Goal: Information Seeking & Learning: Check status

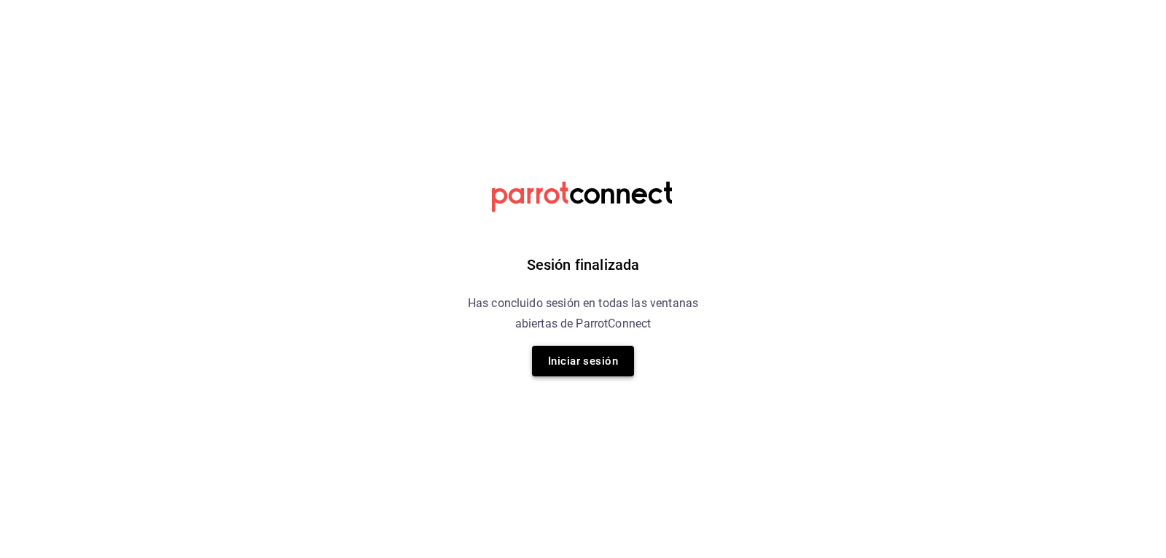
click at [571, 365] on button "Iniciar sesión" at bounding box center [583, 361] width 102 height 31
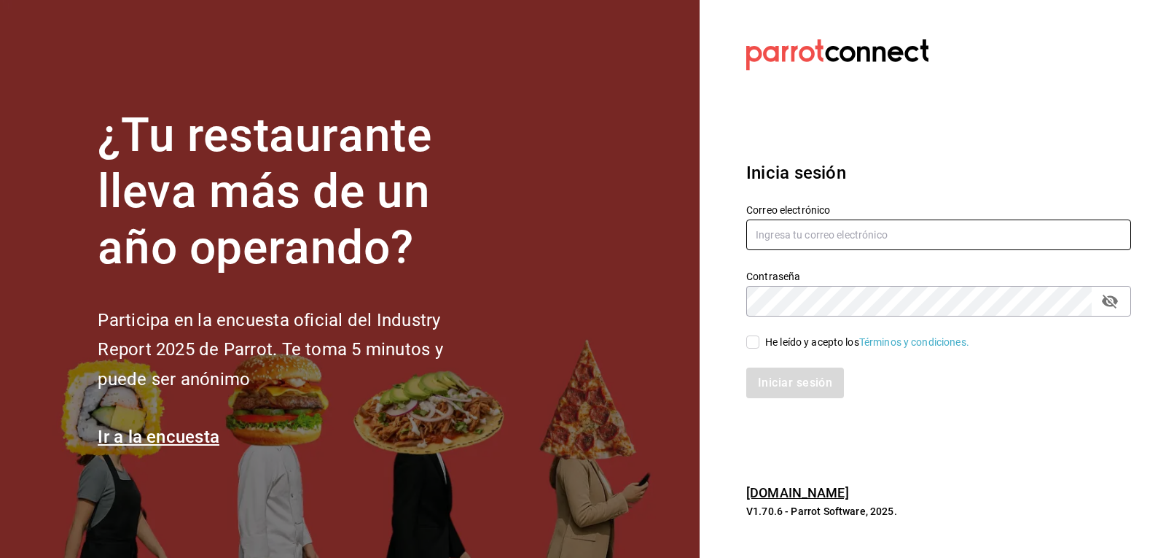
type input "[EMAIL_ADDRESS][DOMAIN_NAME]"
click at [757, 340] on input "He leído y acepto los Términos y condiciones." at bounding box center [752, 341] width 13 height 13
checkbox input "true"
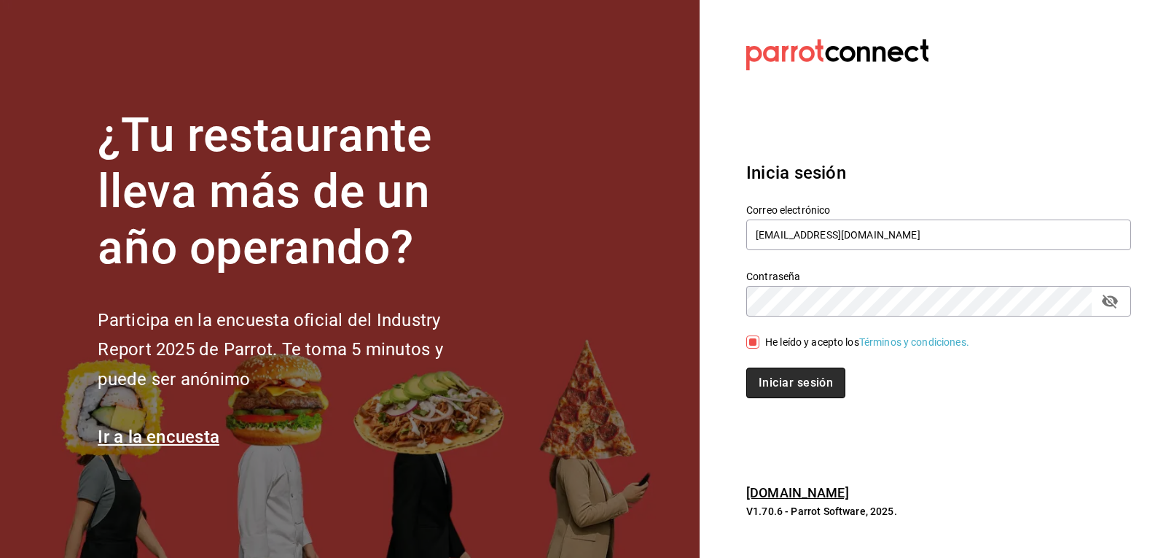
click at [759, 379] on button "Iniciar sesión" at bounding box center [795, 382] width 99 height 31
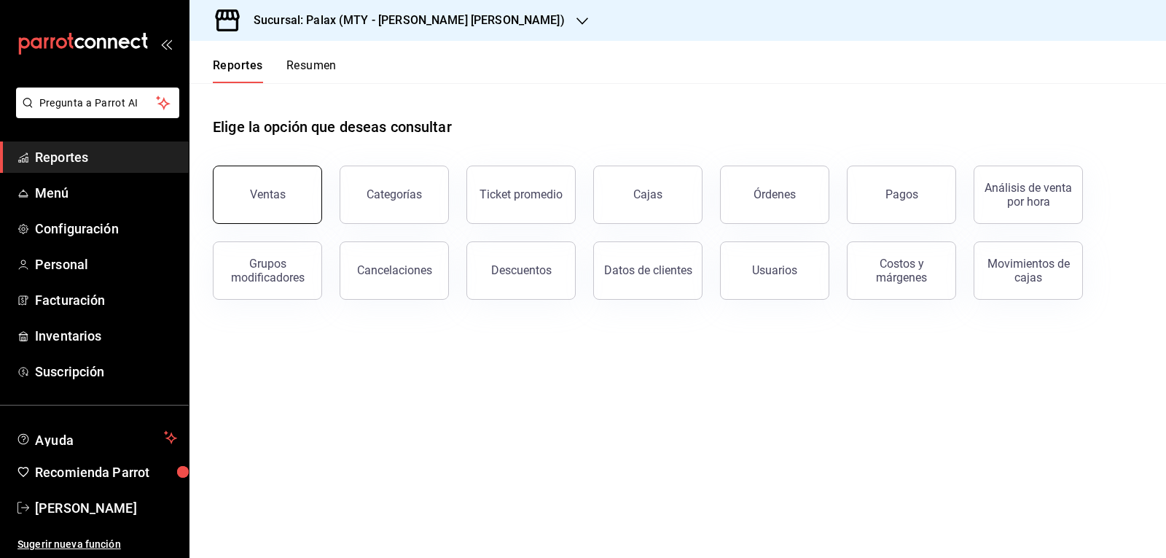
click at [305, 195] on button "Ventas" at bounding box center [267, 194] width 109 height 58
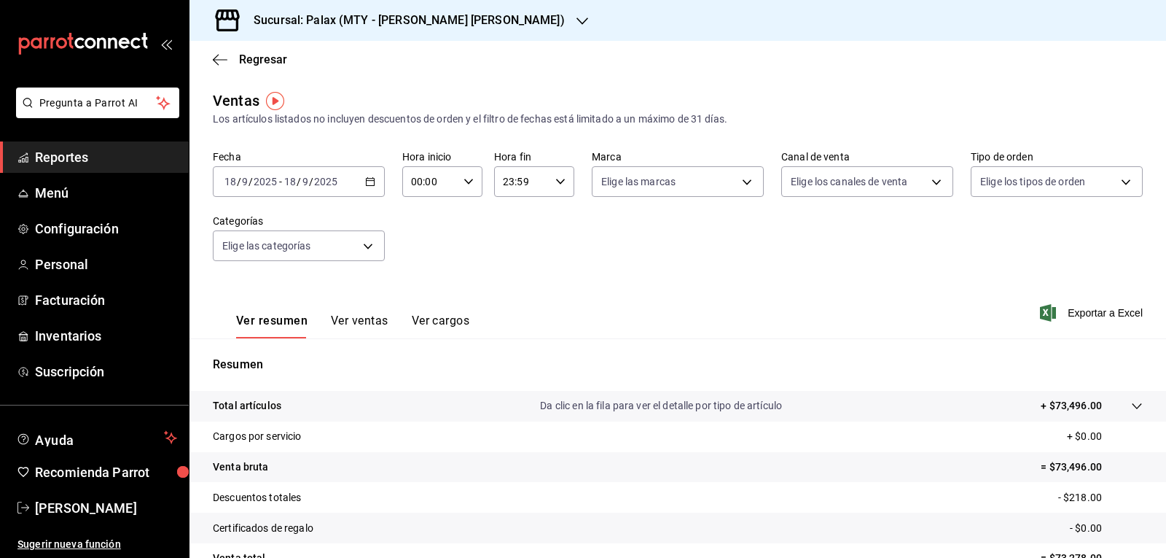
click at [464, 181] on icon "button" at bounding box center [469, 181] width 10 height 10
click at [418, 304] on span "15" at bounding box center [420, 306] width 17 height 12
type input "15:00"
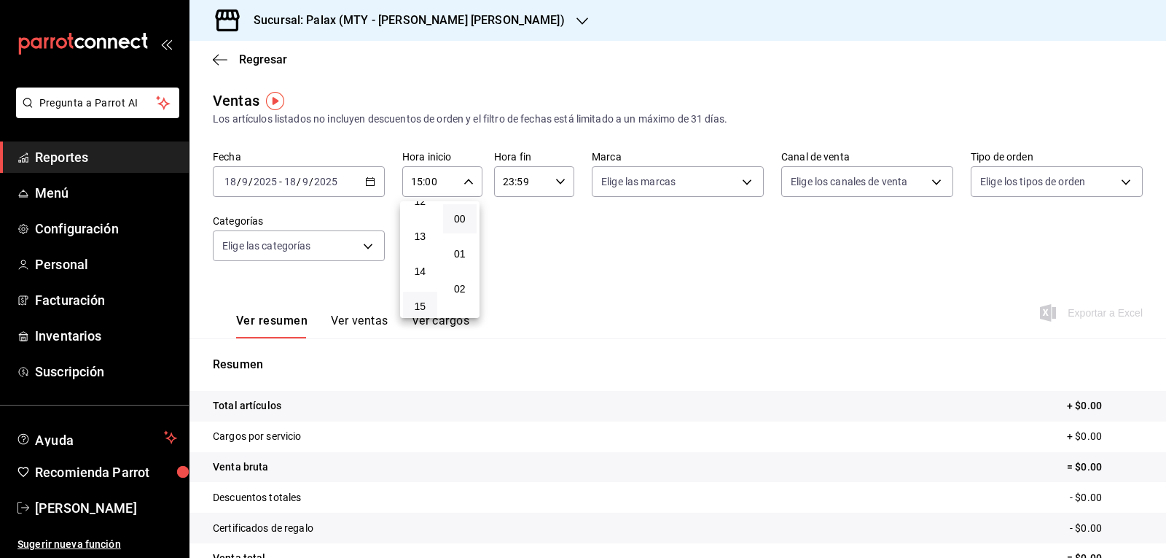
click at [429, 175] on div at bounding box center [583, 279] width 1166 height 558
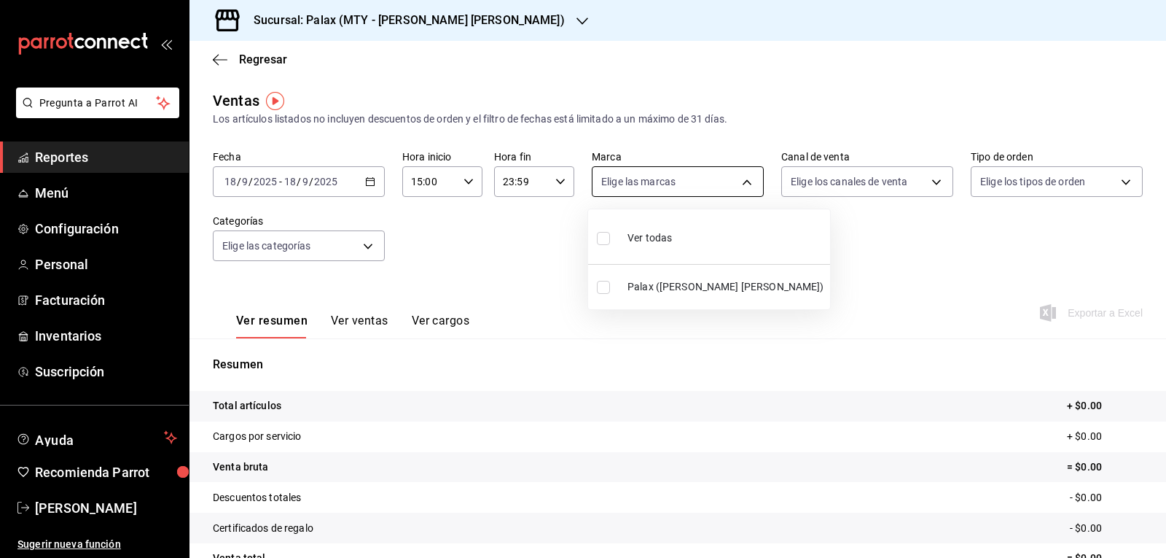
click at [740, 182] on body "Pregunta a Parrot AI Reportes Menú Configuración Personal Facturación Inventari…" at bounding box center [583, 279] width 1166 height 558
click at [600, 237] on input "checkbox" at bounding box center [603, 238] width 13 height 13
checkbox input "true"
type input "7795581a-13ec-4648-b830-0343ae492405"
checkbox input "true"
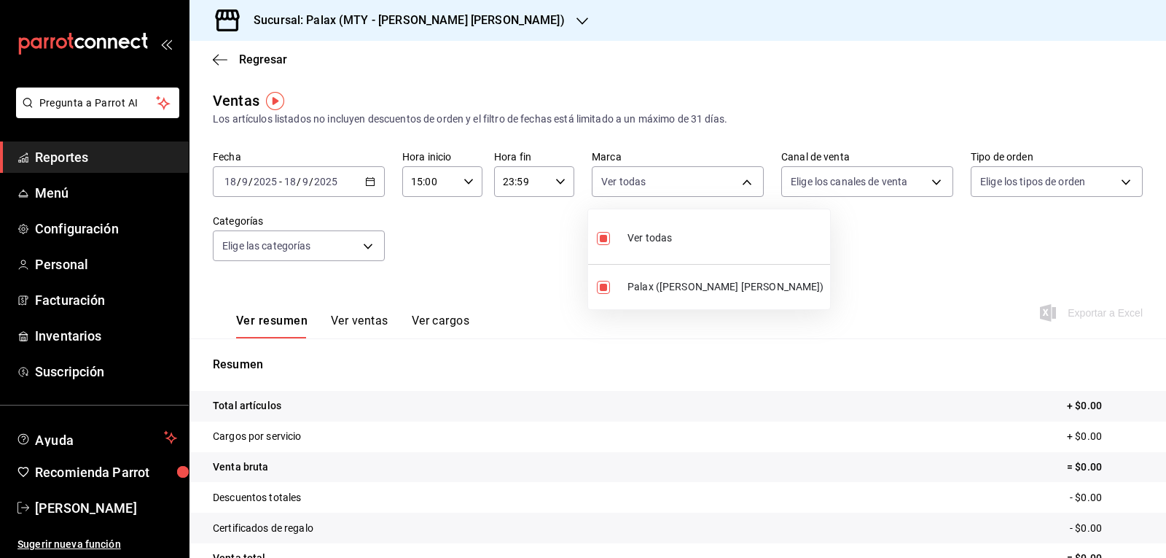
click at [929, 179] on div at bounding box center [583, 279] width 1166 height 558
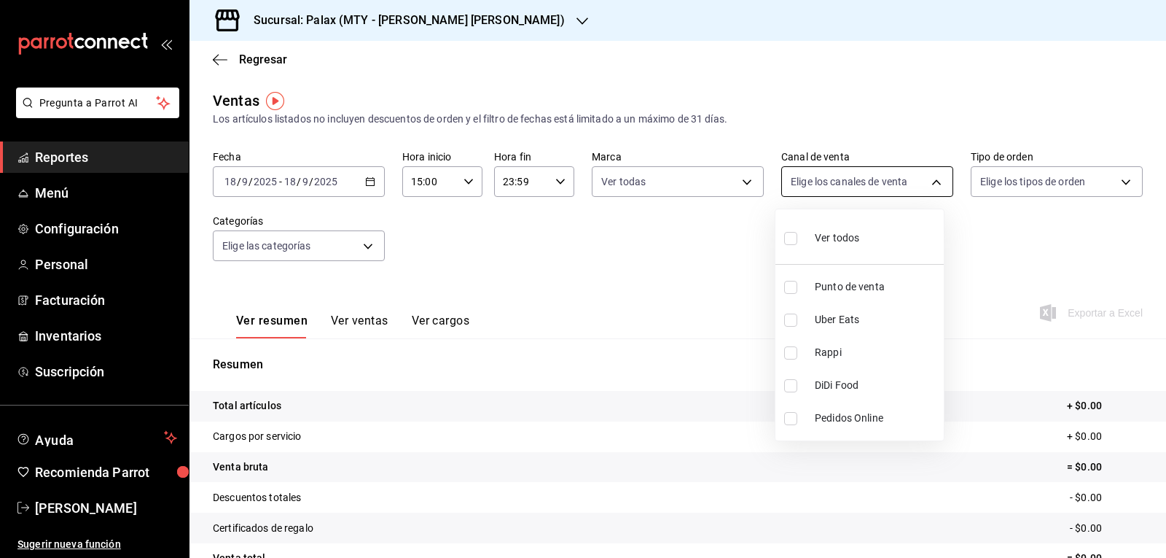
click at [927, 184] on body "Pregunta a Parrot AI Reportes Menú Configuración Personal Facturación Inventari…" at bounding box center [583, 279] width 1166 height 558
click at [788, 239] on input "checkbox" at bounding box center [790, 238] width 13 height 13
checkbox input "true"
type input "PARROT,UBER_EATS,RAPPI,DIDI_FOOD,ONLINE"
checkbox input "true"
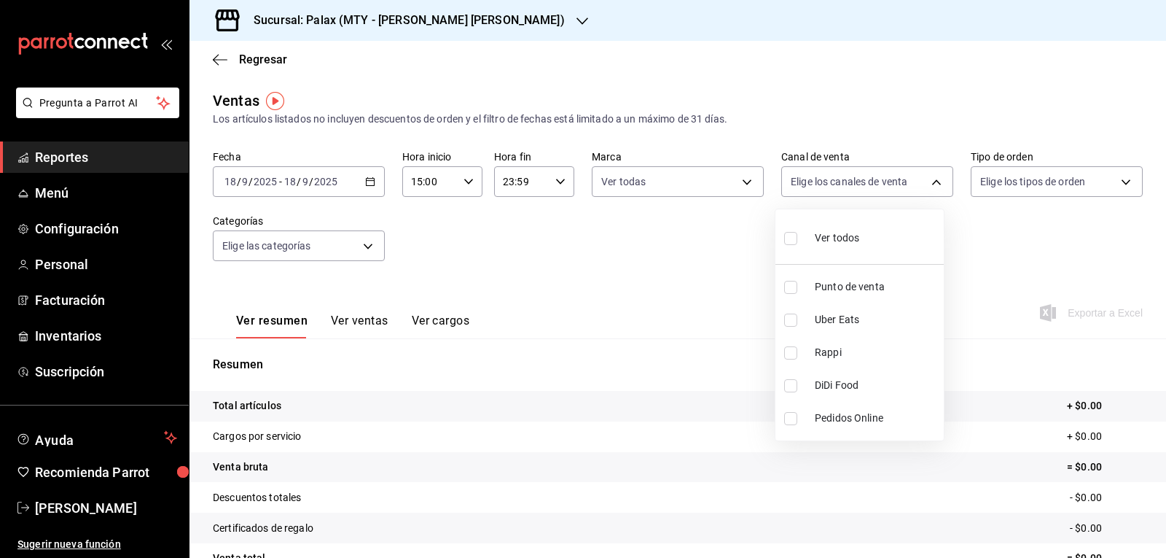
checkbox input "true"
click at [1110, 182] on div at bounding box center [583, 279] width 1166 height 558
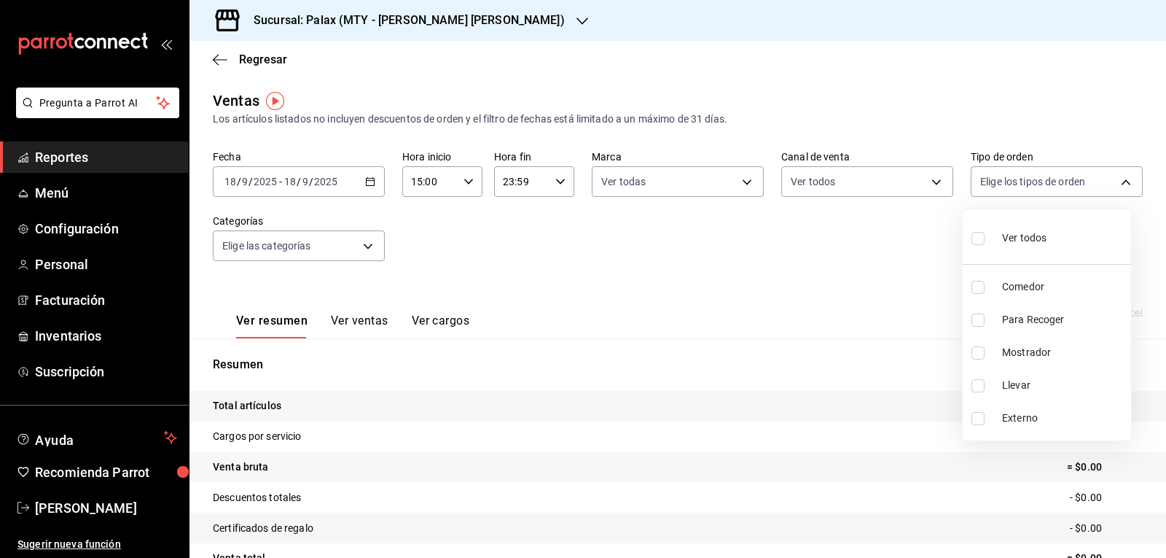
click at [1116, 187] on body "Pregunta a Parrot AI Reportes Menú Configuración Personal Facturación Inventari…" at bounding box center [583, 279] width 1166 height 558
click at [980, 241] on input "checkbox" at bounding box center [978, 238] width 13 height 13
checkbox input "true"
type input "10bca21f-00f3-4773-b3d2-d01ae7bdd5fa,91b387cd-7d8f-4639-b2ed-b5f96abb0cda,43015…"
checkbox input "true"
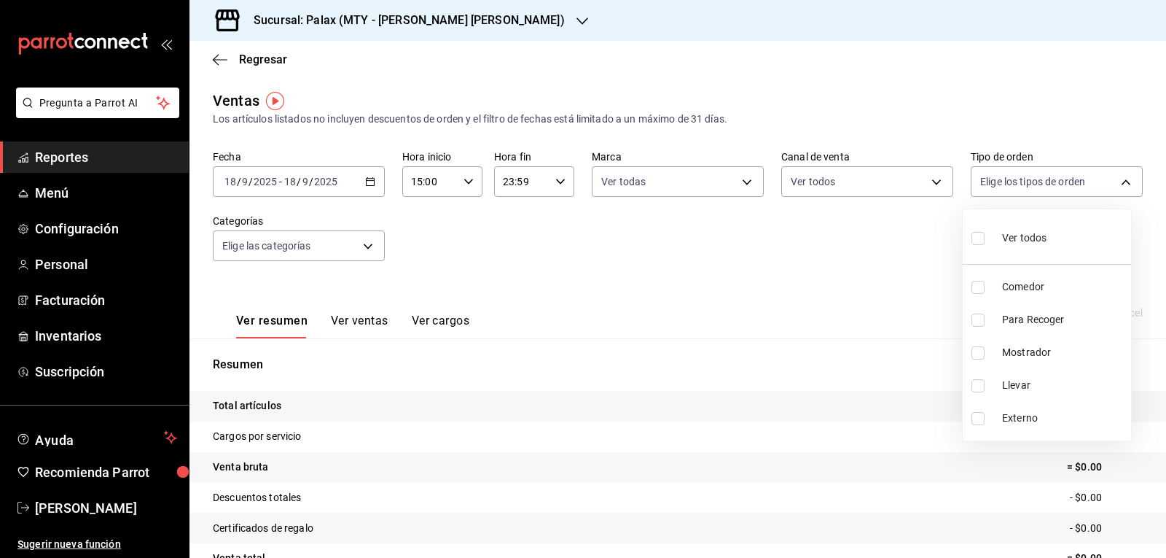
checkbox input "true"
click at [368, 243] on div at bounding box center [583, 279] width 1166 height 558
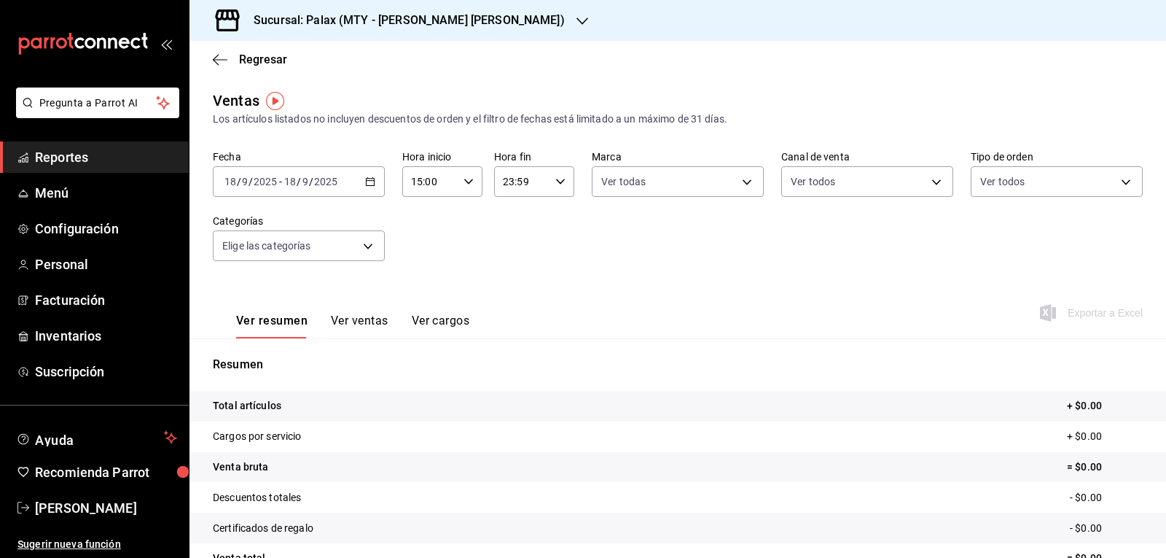
click at [368, 243] on body "Pregunta a Parrot AI Reportes Menú Configuración Personal Facturación Inventari…" at bounding box center [583, 279] width 1166 height 558
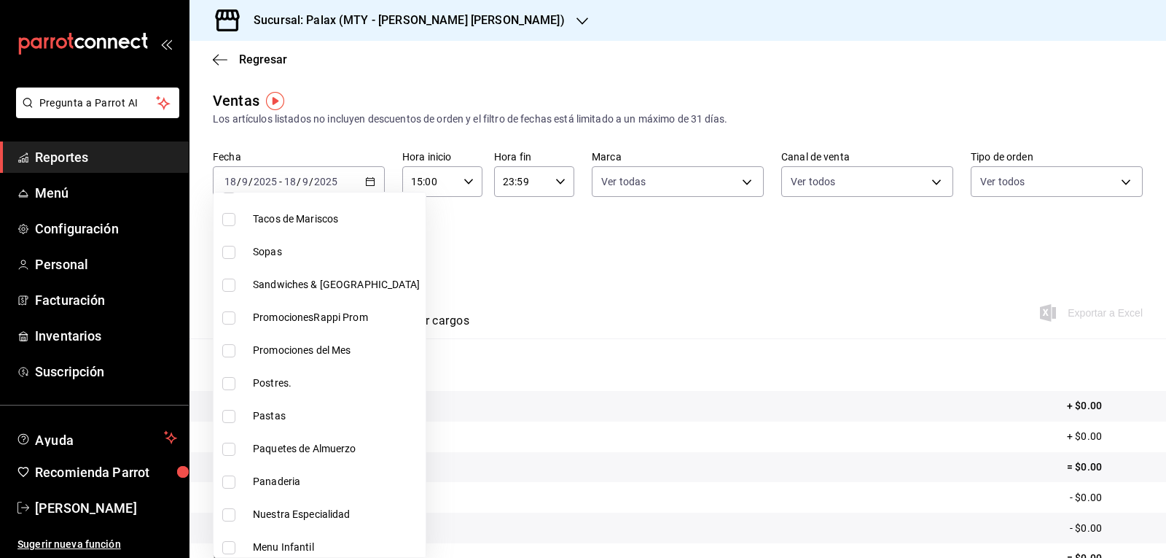
scroll to position [219, 0]
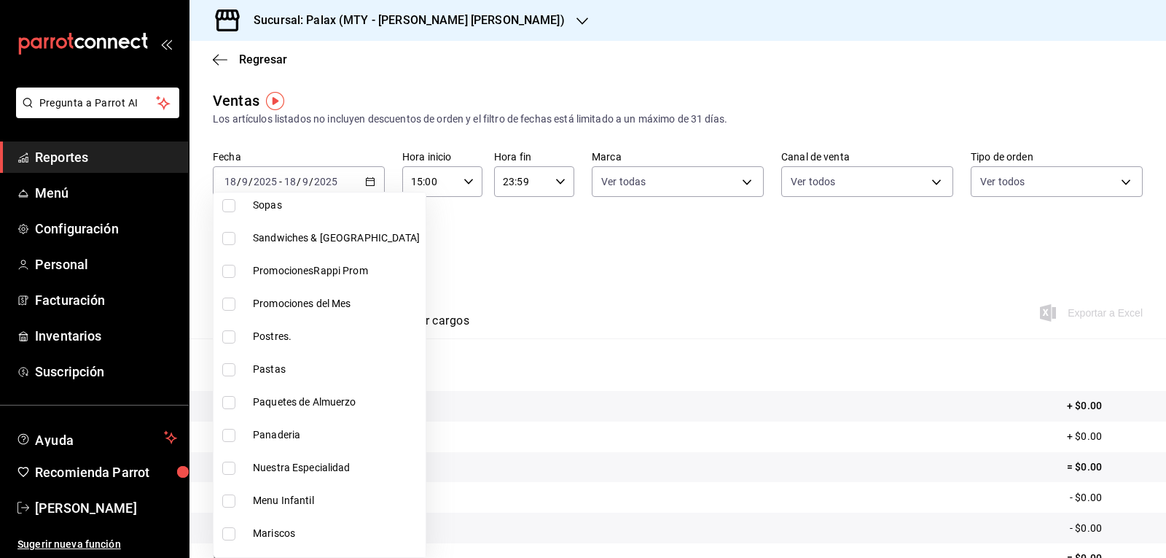
click at [232, 340] on input "checkbox" at bounding box center [228, 336] width 13 height 13
checkbox input "true"
type input "8a89bad2-26e7-4c95-8a00-bc9541a17c6a"
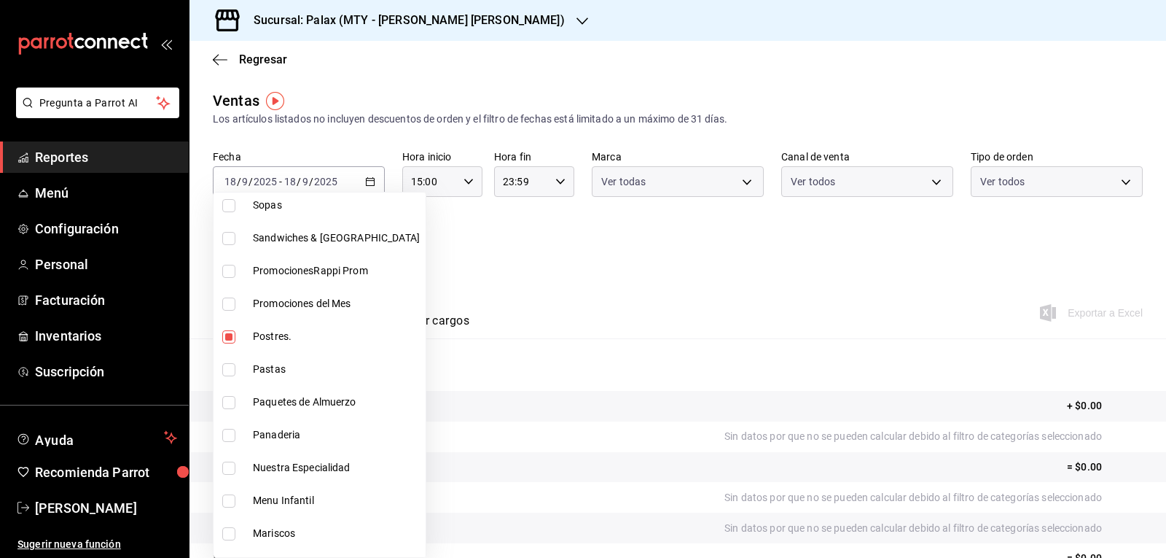
click at [226, 437] on input "checkbox" at bounding box center [228, 435] width 13 height 13
checkbox input "true"
type input "8a89bad2-26e7-4c95-8a00-bc9541a17c6a,1ceab72d-41dd-42cd-99a7-d415d46efd3f"
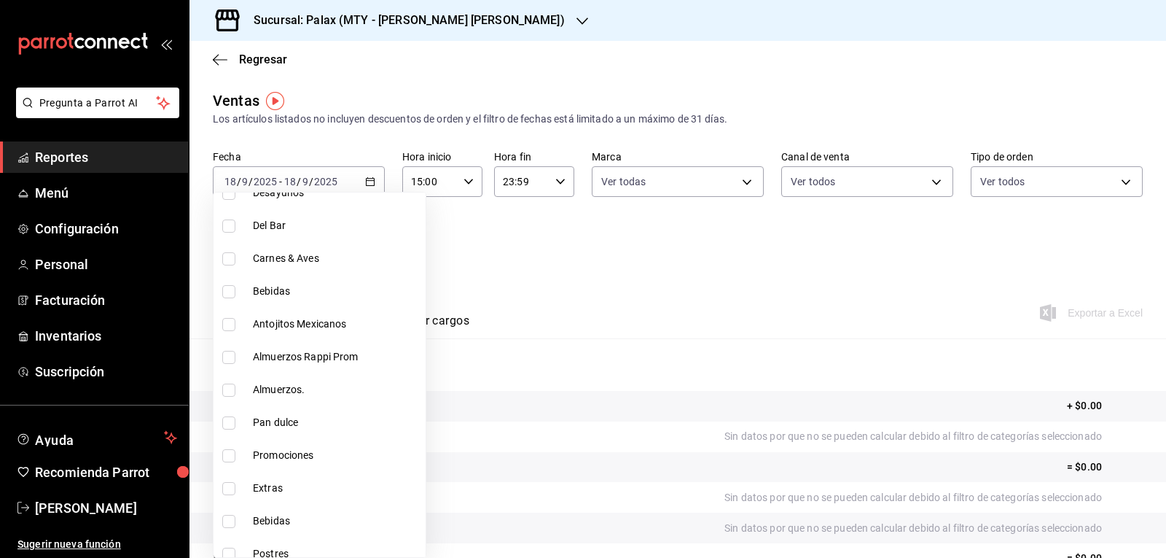
scroll to position [729, 0]
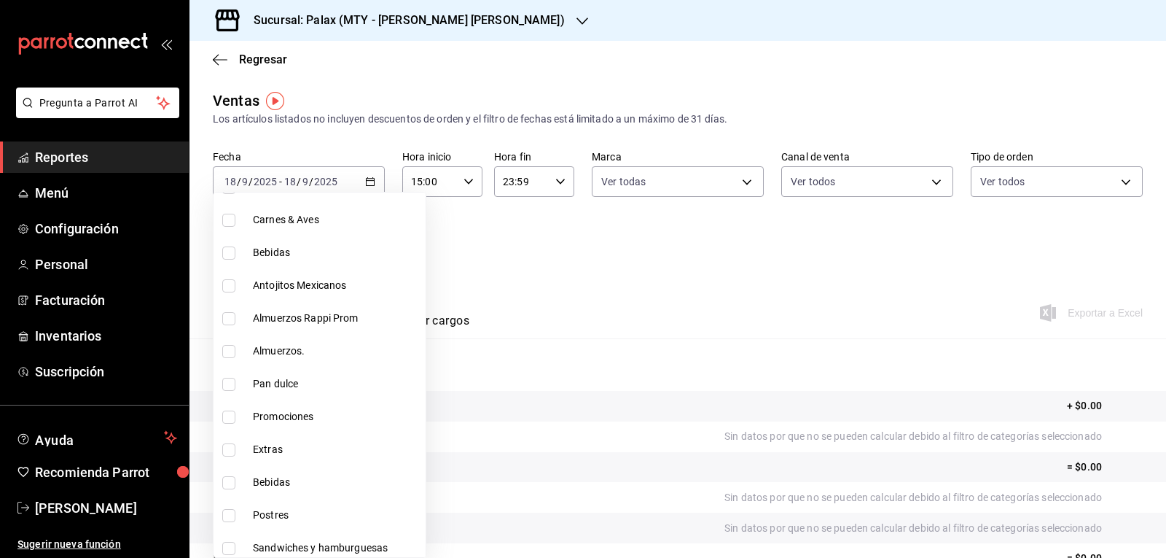
click at [232, 389] on input "checkbox" at bounding box center [228, 384] width 13 height 13
checkbox input "true"
type input "8a89bad2-26e7-4c95-8a00-bc9541a17c6a,1ceab72d-41dd-42cd-99a7-d415d46efd3f,feec2…"
click at [233, 517] on input "checkbox" at bounding box center [228, 515] width 13 height 13
checkbox input "true"
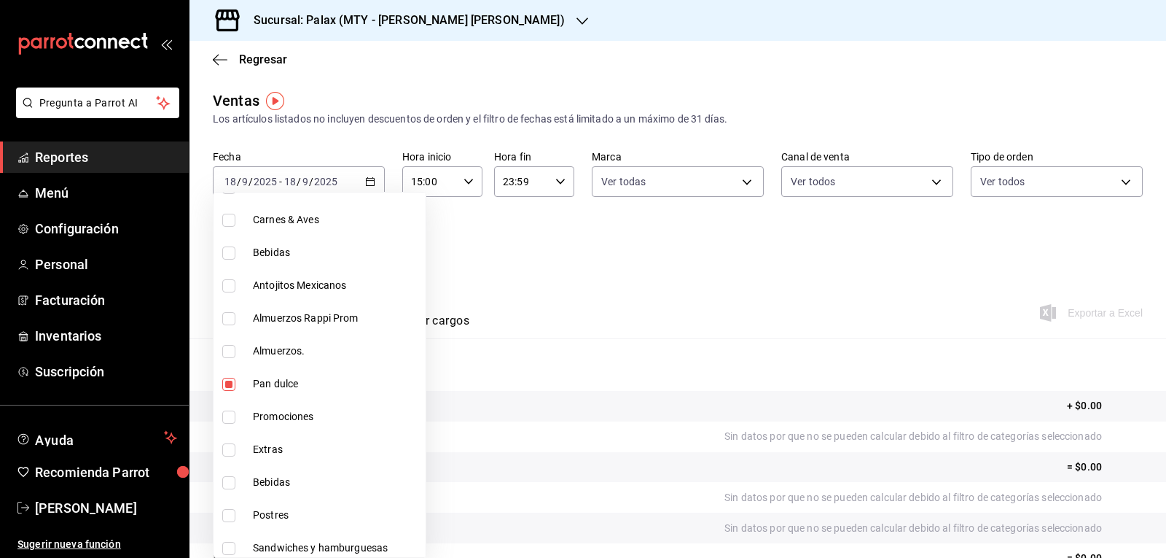
type input "8a89bad2-26e7-4c95-8a00-bc9541a17c6a,1ceab72d-41dd-42cd-99a7-d415d46efd3f,feec2…"
click at [582, 291] on div at bounding box center [583, 279] width 1166 height 558
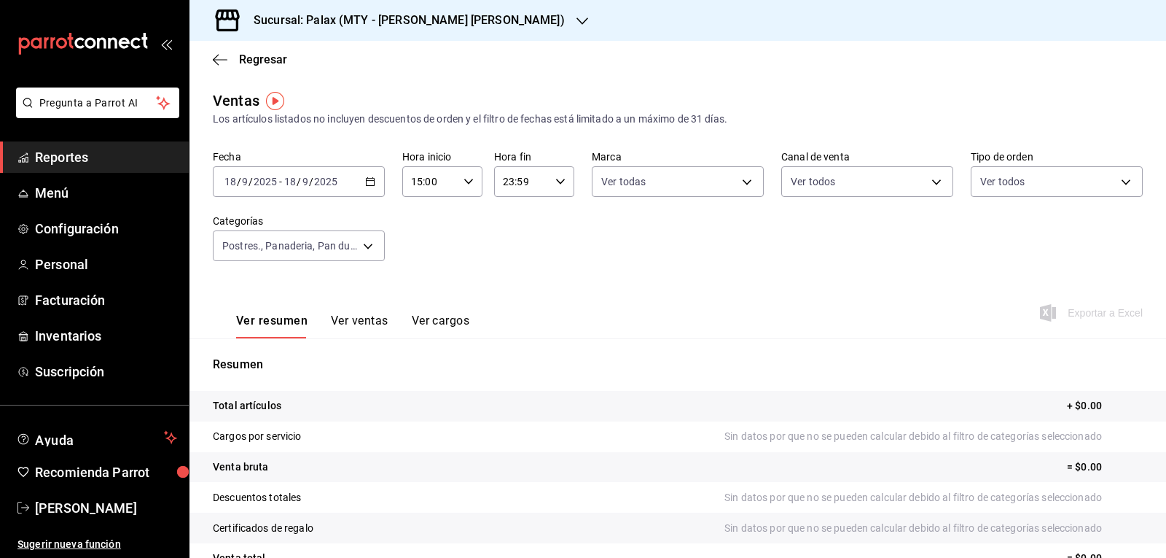
click at [369, 319] on button "Ver ventas" at bounding box center [360, 325] width 58 height 25
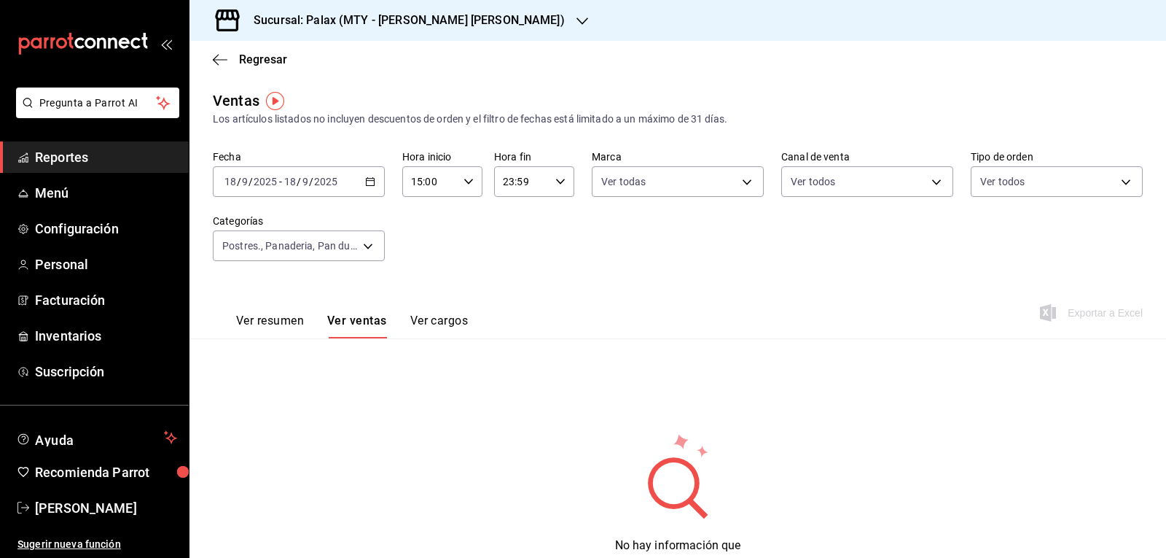
click at [577, 20] on icon "button" at bounding box center [583, 20] width 12 height 7
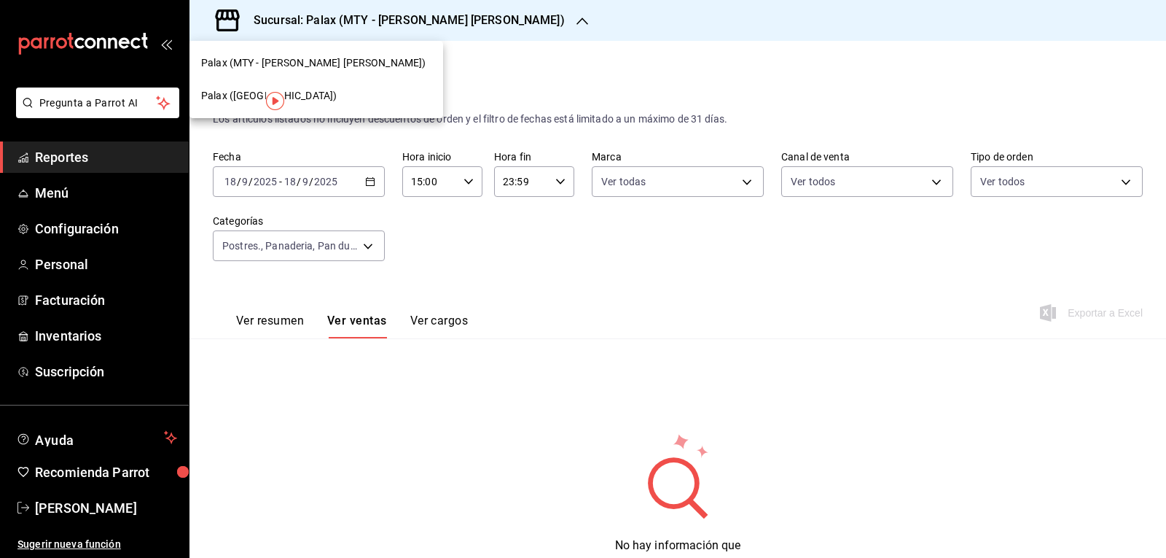
click at [215, 95] on span "Palax (Guadalupe)" at bounding box center [269, 95] width 136 height 15
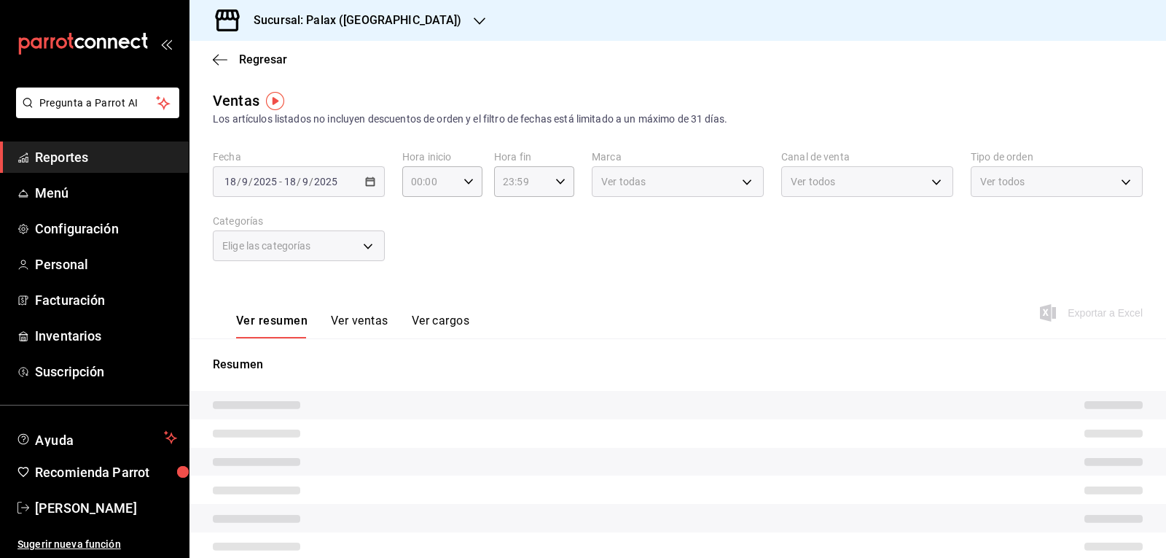
click at [363, 244] on body "Pregunta a Parrot AI Reportes Menú Configuración Personal Facturación Inventari…" at bounding box center [583, 279] width 1166 height 558
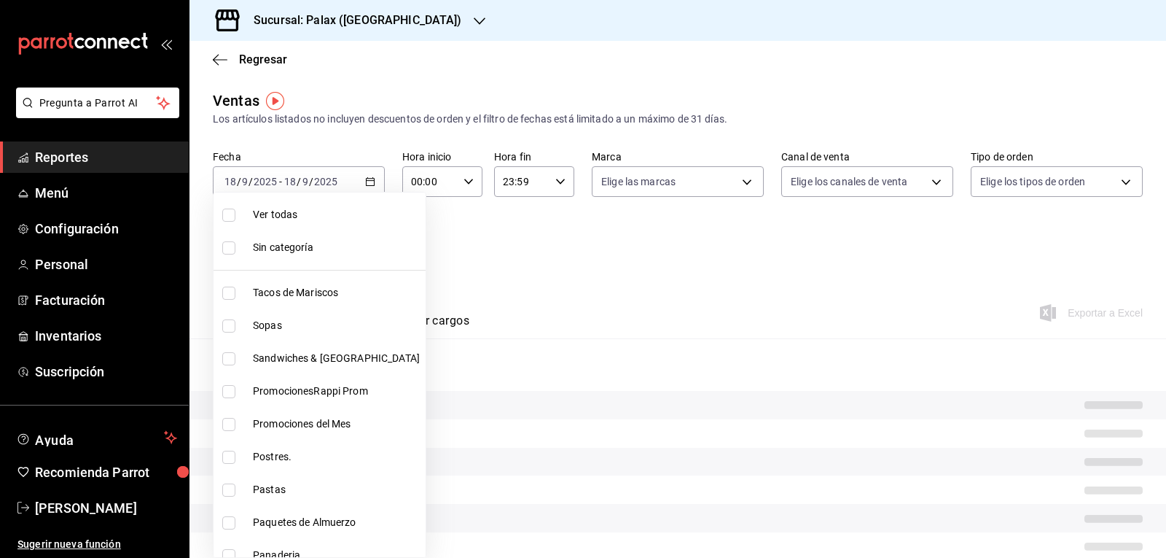
type input "15:00"
type input "PARROT,UBER_EATS,RAPPI,DIDI_FOOD,ONLINE"
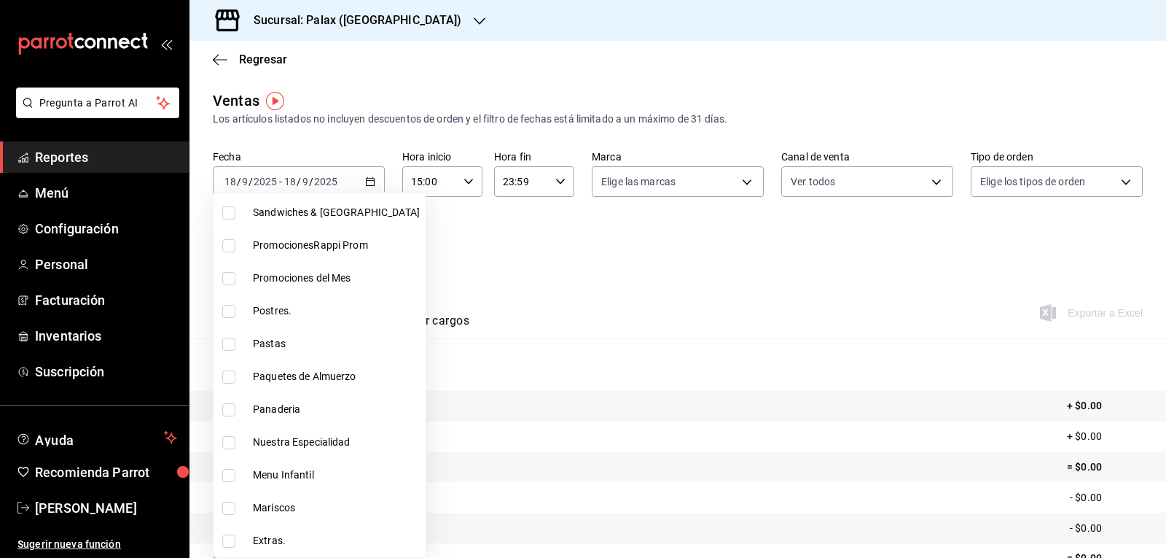
click at [232, 313] on input "checkbox" at bounding box center [228, 311] width 13 height 13
checkbox input "true"
type input "5f074bd3-619d-4e10-94fa-620713841d38"
click at [226, 407] on input "checkbox" at bounding box center [228, 409] width 13 height 13
checkbox input "true"
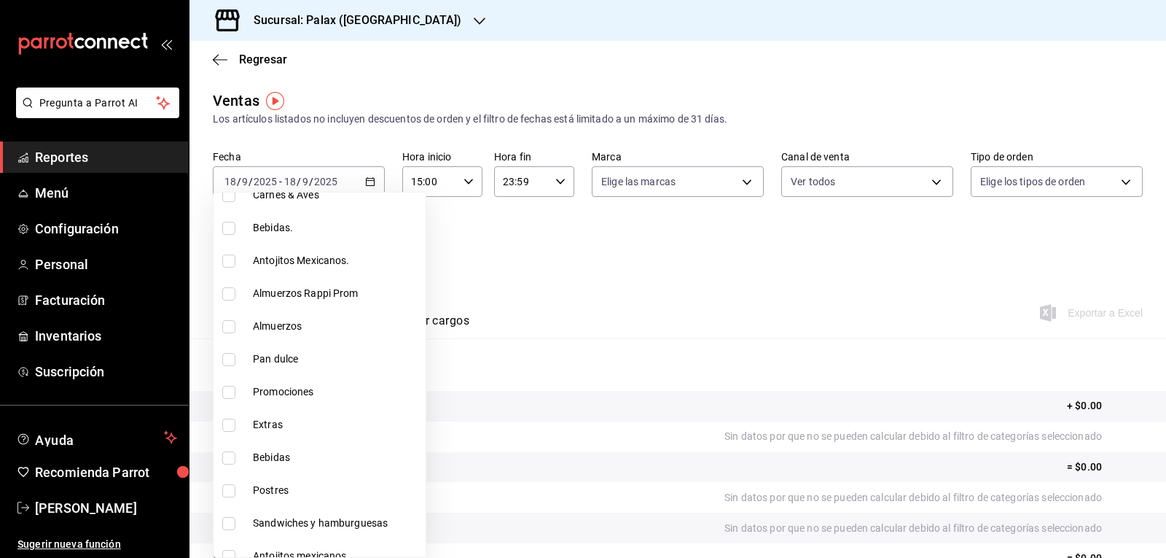
scroll to position [656, 0]
click at [222, 495] on li "Postres" at bounding box center [320, 489] width 212 height 33
type input "5f074bd3-619d-4e10-94fa-620713841d38,90d14028-a2c9-4fb8-b762-41d9ea373592,4f2f0…"
checkbox input "true"
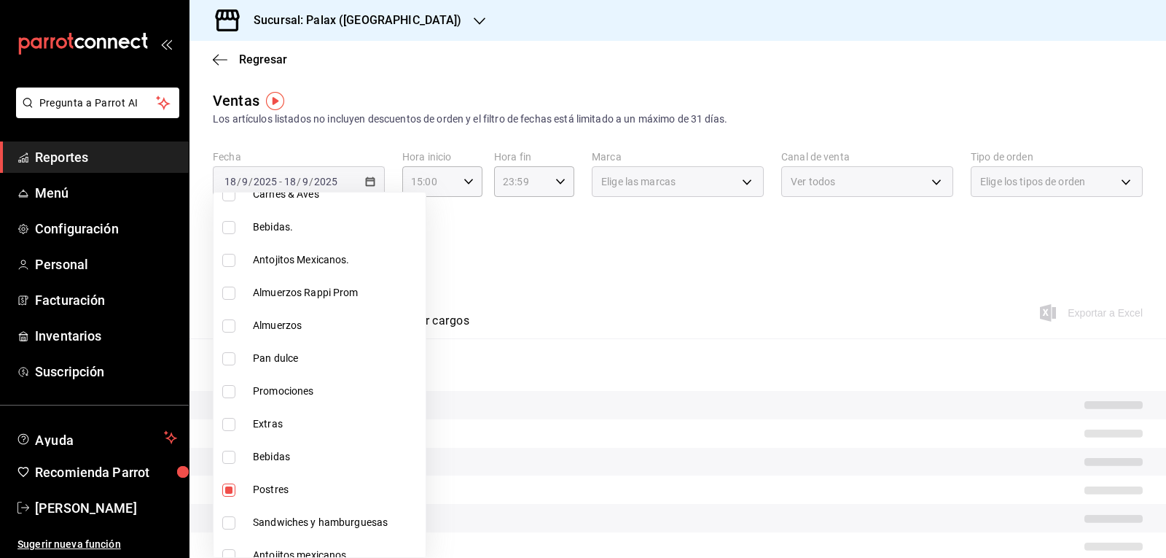
click at [223, 360] on input "checkbox" at bounding box center [228, 358] width 13 height 13
checkbox input "true"
type input "5f074bd3-619d-4e10-94fa-620713841d38,90d14028-a2c9-4fb8-b762-41d9ea373592,4f2f0…"
click at [473, 263] on div at bounding box center [583, 279] width 1166 height 558
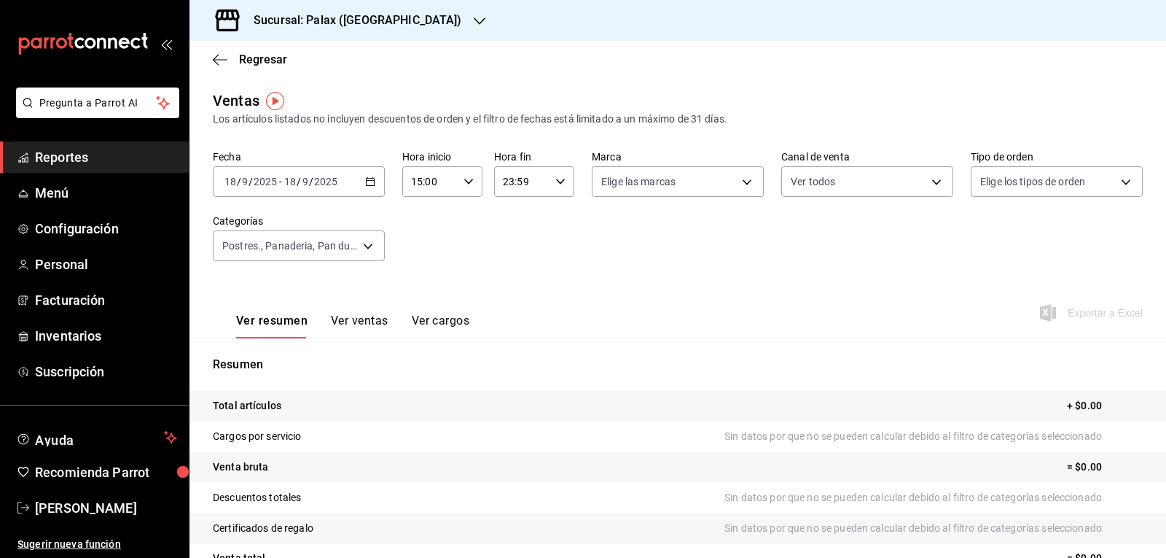
click at [373, 312] on div "Ver resumen Ver ventas Ver cargos" at bounding box center [341, 317] width 257 height 42
click at [371, 318] on button "Ver ventas" at bounding box center [360, 325] width 58 height 25
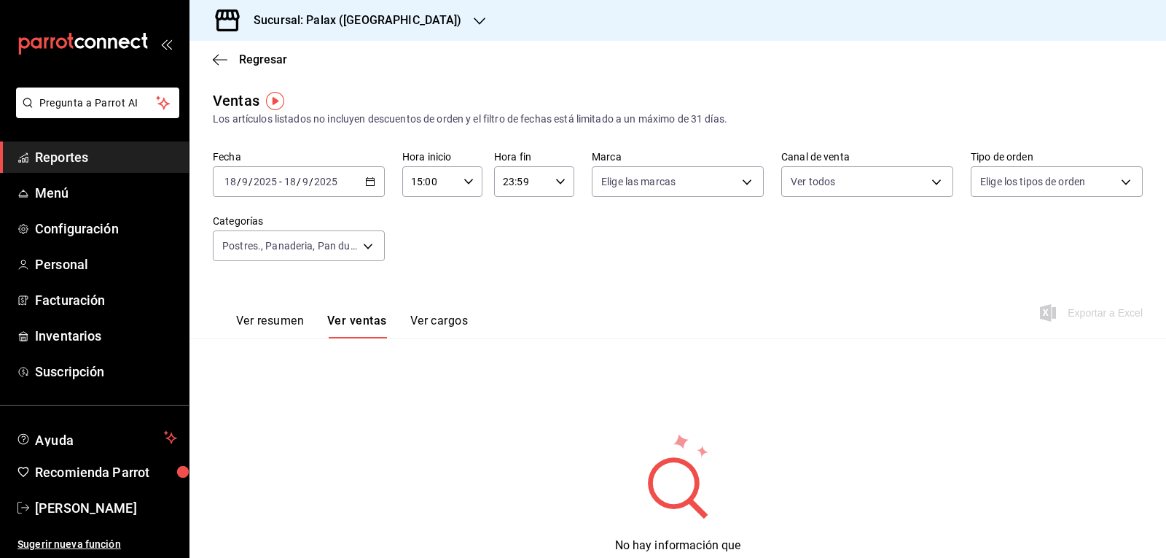
click at [382, 326] on button "Ver ventas" at bounding box center [357, 325] width 60 height 25
click at [356, 322] on button "Ver ventas" at bounding box center [357, 325] width 60 height 25
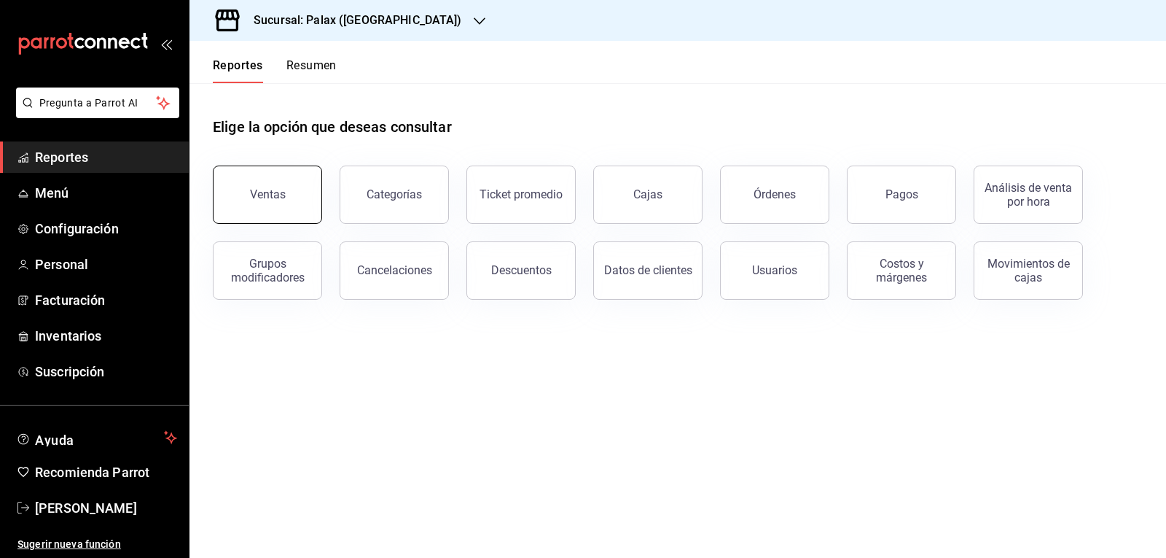
click at [292, 205] on button "Ventas" at bounding box center [267, 194] width 109 height 58
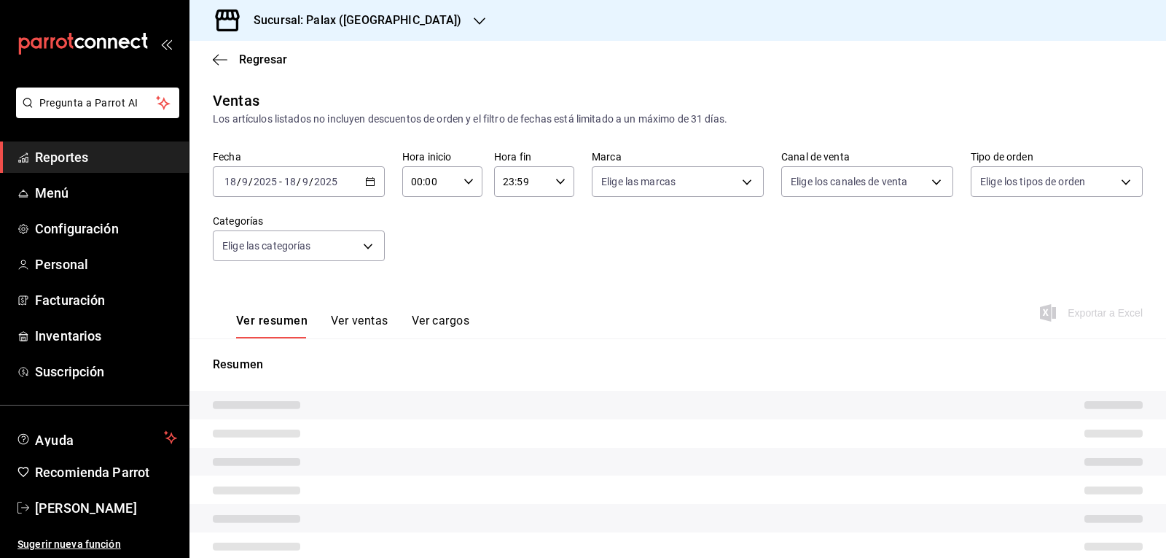
type input "15:00"
type input "PARROT,UBER_EATS,RAPPI,DIDI_FOOD,ONLINE"
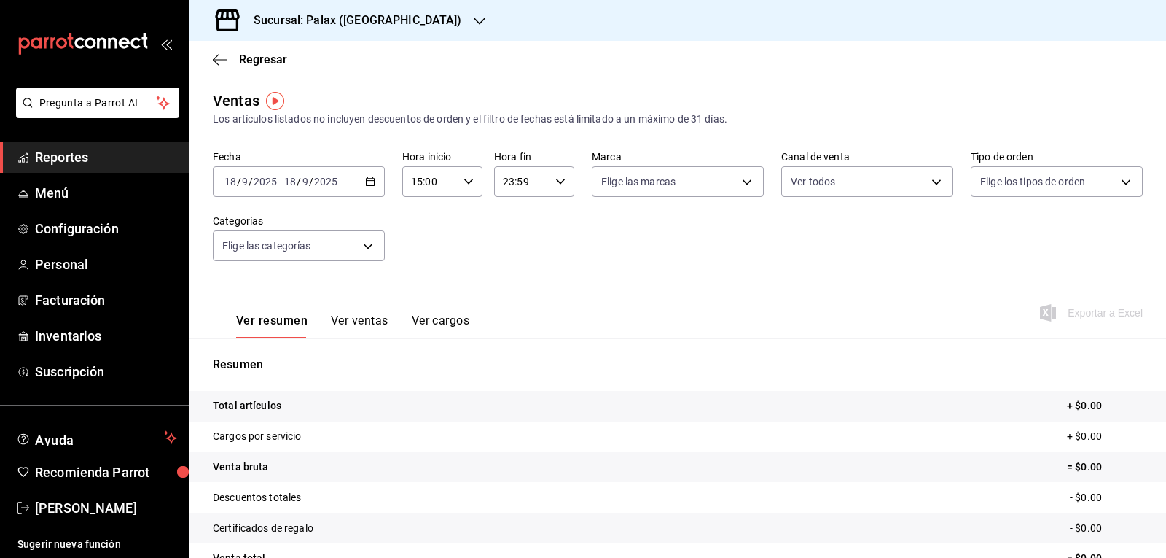
click at [469, 184] on icon "button" at bounding box center [469, 181] width 10 height 10
click at [421, 226] on span "07" at bounding box center [420, 231] width 17 height 12
type input "07:00"
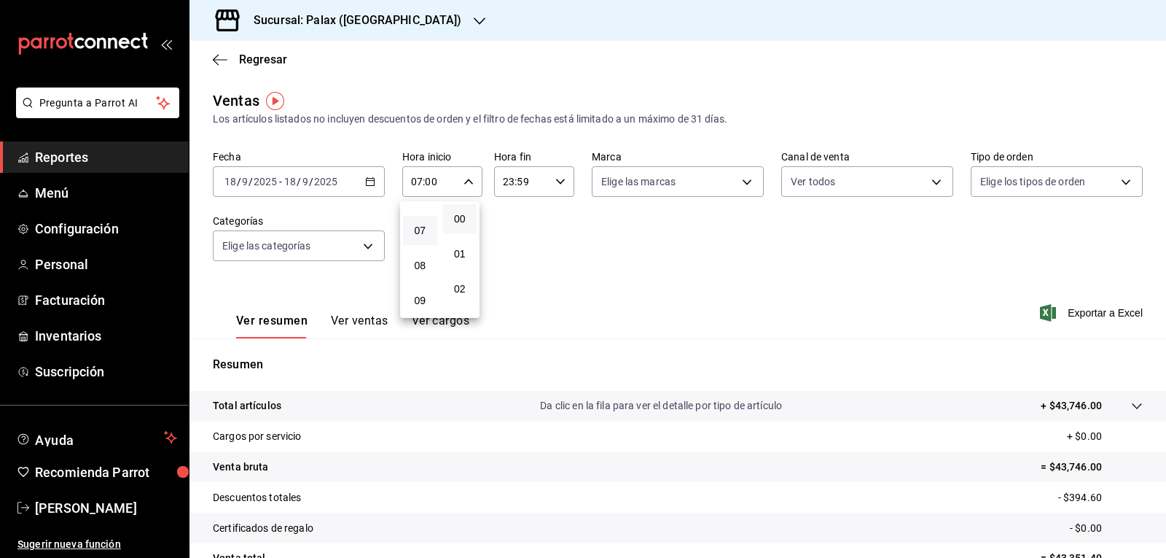
click at [746, 181] on div at bounding box center [583, 279] width 1166 height 558
click at [746, 181] on body "Pregunta a Parrot AI Reportes Menú Configuración Personal Facturación Inventari…" at bounding box center [583, 279] width 1166 height 558
drag, startPoint x: 609, startPoint y: 242, endPoint x: 850, endPoint y: 214, distance: 243.0
click at [609, 239] on input "checkbox" at bounding box center [603, 238] width 13 height 13
checkbox input "true"
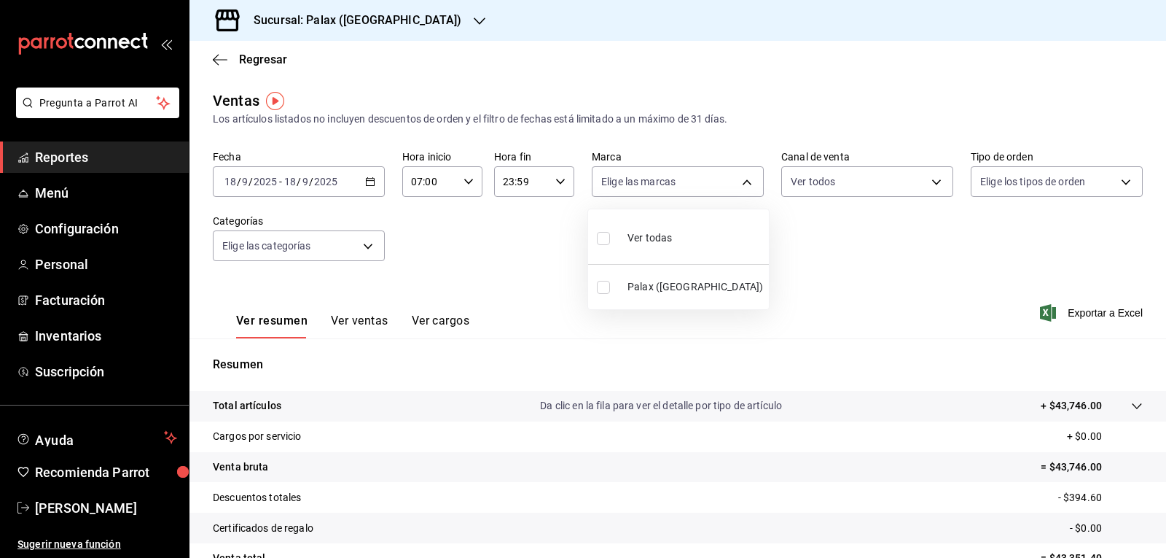
type input "8510d572-c45f-4696-9a08-afbf2d111022"
checkbox input "true"
click at [924, 184] on div at bounding box center [583, 279] width 1166 height 558
click at [926, 183] on body "Pregunta a Parrot AI Reportes Menú Configuración Personal Facturación Inventari…" at bounding box center [583, 279] width 1166 height 558
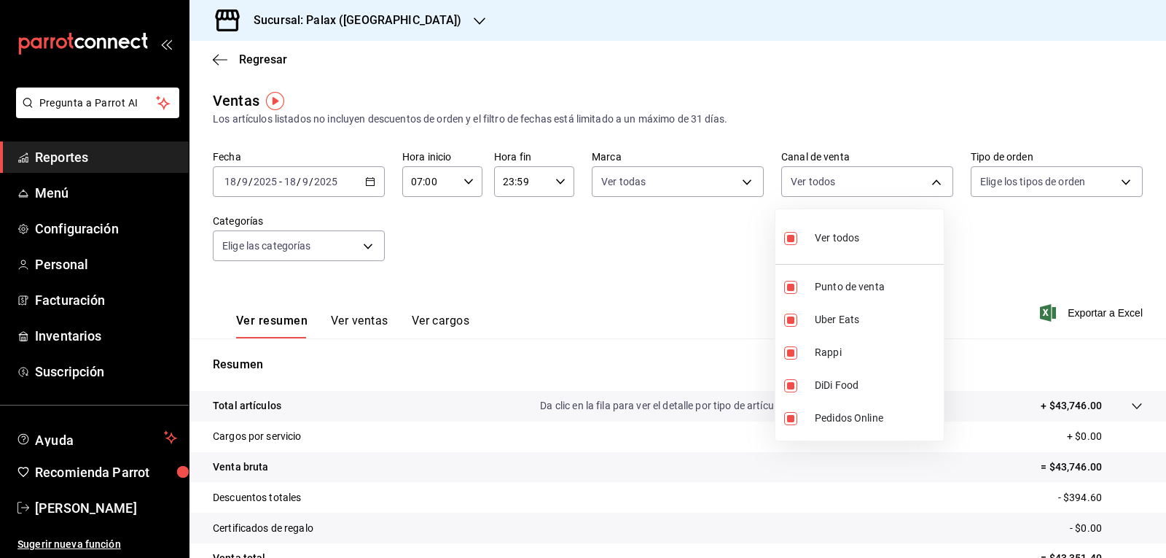
click at [1115, 182] on div at bounding box center [583, 279] width 1166 height 558
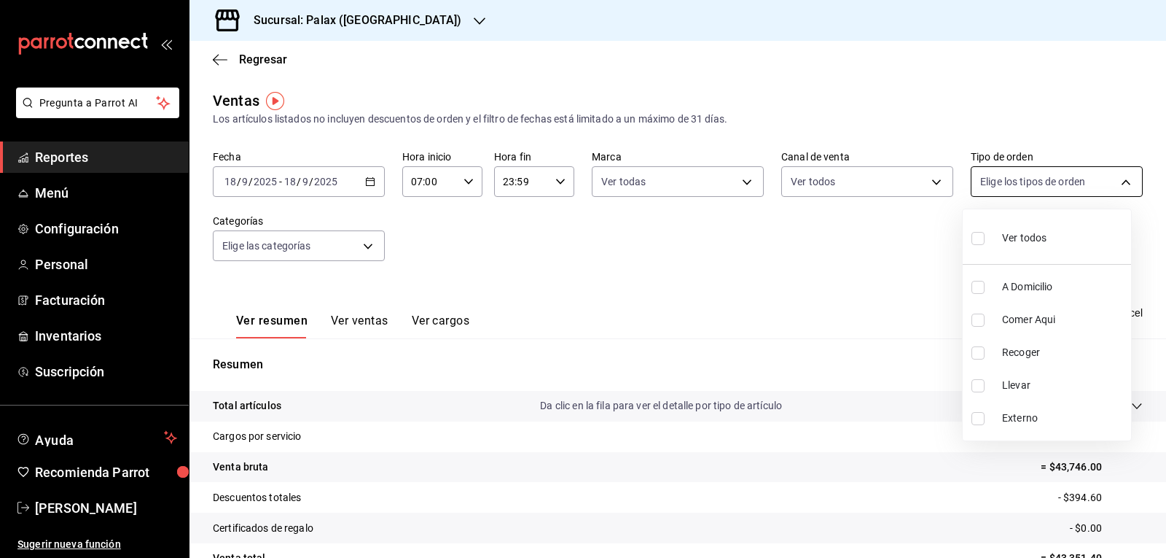
click at [1112, 183] on body "Pregunta a Parrot AI Reportes Menú Configuración Personal Facturación Inventari…" at bounding box center [583, 279] width 1166 height 558
click at [978, 237] on input "checkbox" at bounding box center [978, 238] width 13 height 13
checkbox input "true"
type input "6d325fbd-53e7-4f6b-8d89-6356796c0e8d,b8c2ff7f-0c1f-4fef-80cf-bc155c6bbc3b,a732b…"
checkbox input "true"
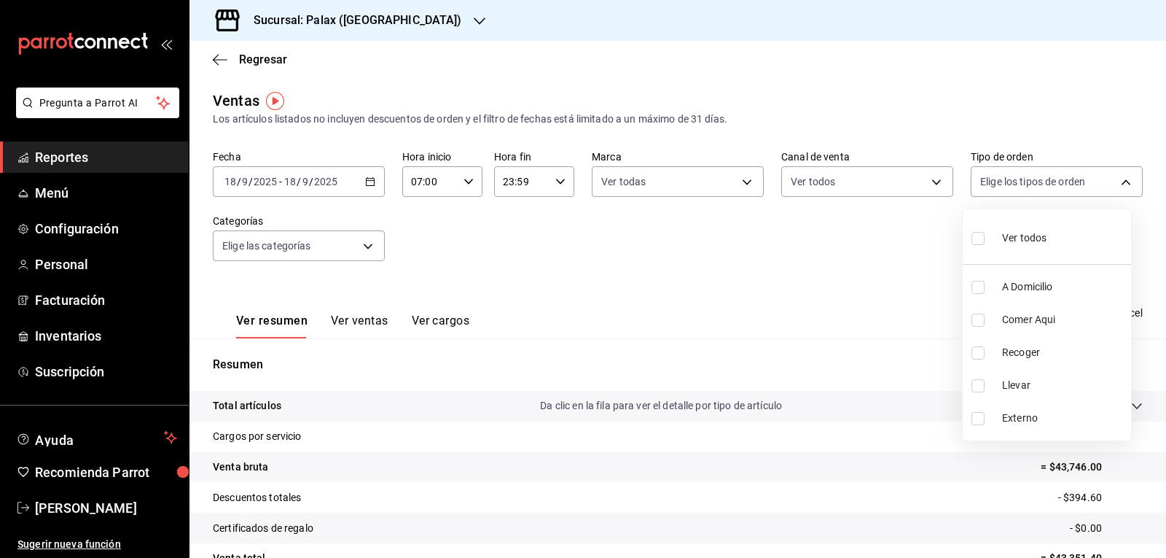
checkbox input "true"
click at [368, 244] on div at bounding box center [583, 279] width 1166 height 558
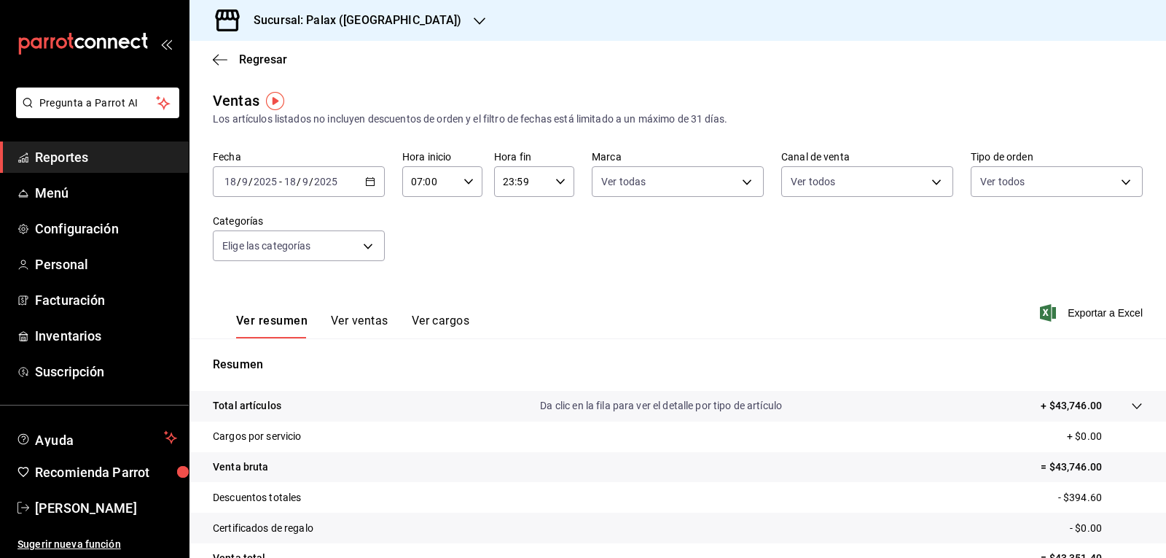
click at [368, 244] on body "Pregunta a Parrot AI Reportes Menú Configuración Personal Facturación Inventari…" at bounding box center [583, 279] width 1166 height 558
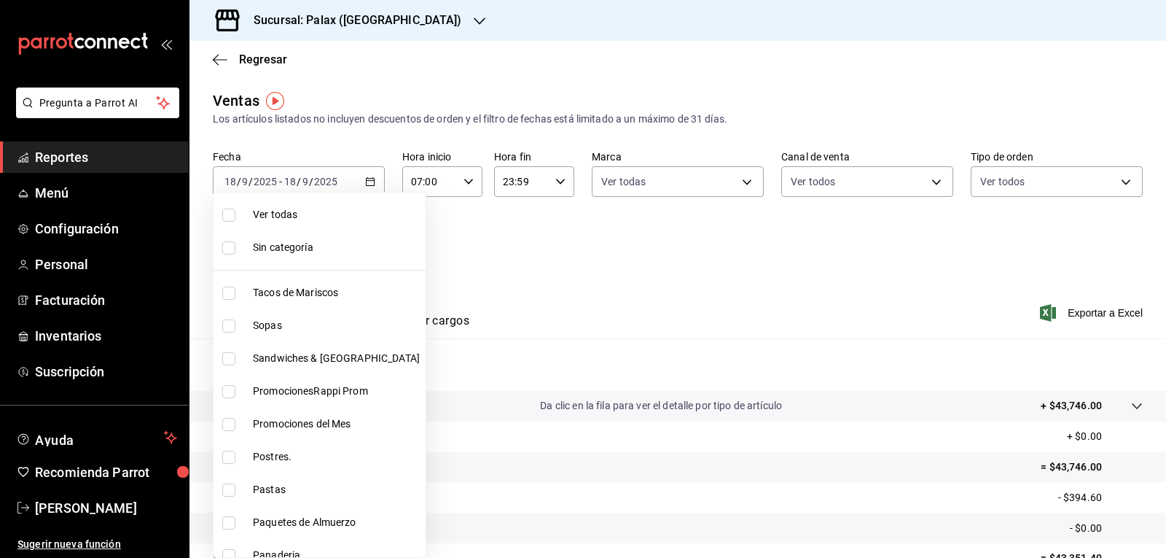
scroll to position [73, 0]
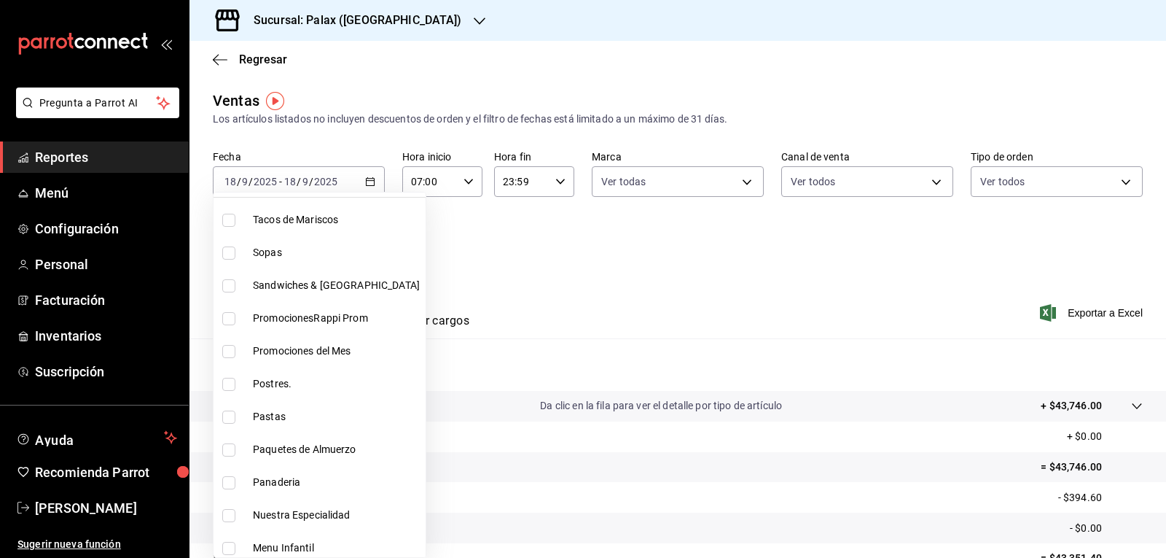
click at [229, 419] on input "checkbox" at bounding box center [228, 416] width 13 height 13
checkbox input "true"
type input "8362e36d-085a-4341-955a-4317cd2477f4"
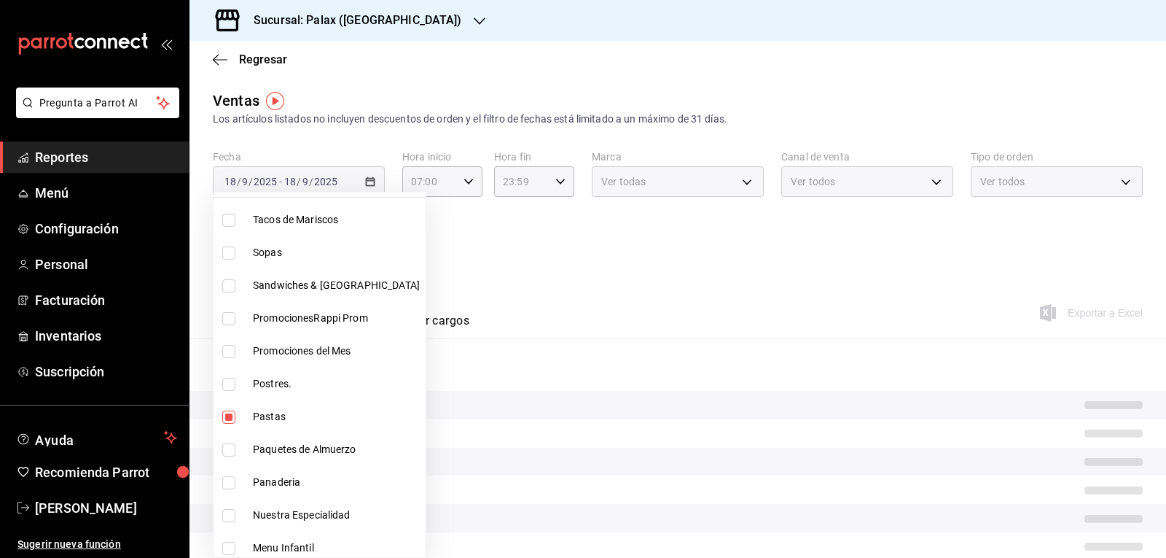
click at [230, 412] on input "checkbox" at bounding box center [228, 416] width 13 height 13
checkbox input "false"
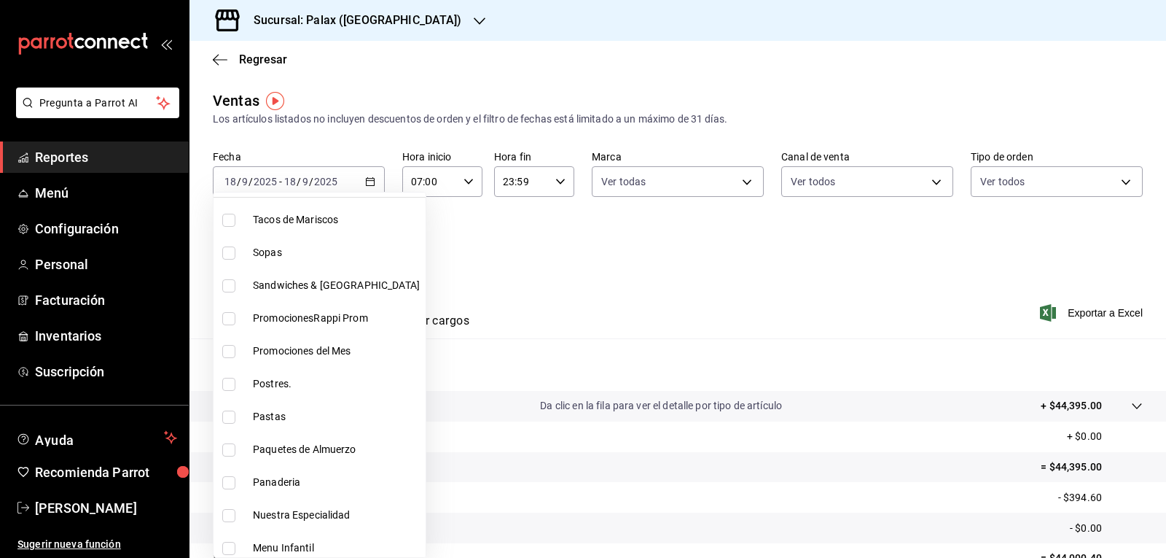
click at [227, 378] on input "checkbox" at bounding box center [228, 384] width 13 height 13
checkbox input "true"
type input "5f074bd3-619d-4e10-94fa-620713841d38"
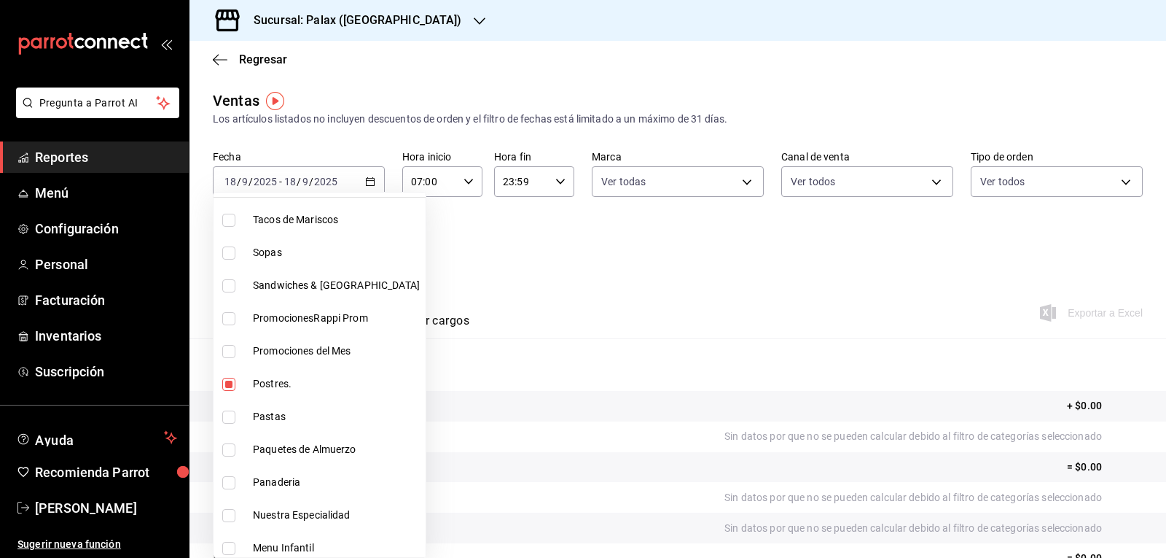
click at [232, 476] on input "checkbox" at bounding box center [228, 482] width 13 height 13
checkbox input "true"
type input "5f074bd3-619d-4e10-94fa-620713841d38,90d14028-a2c9-4fb8-b762-41d9ea373592"
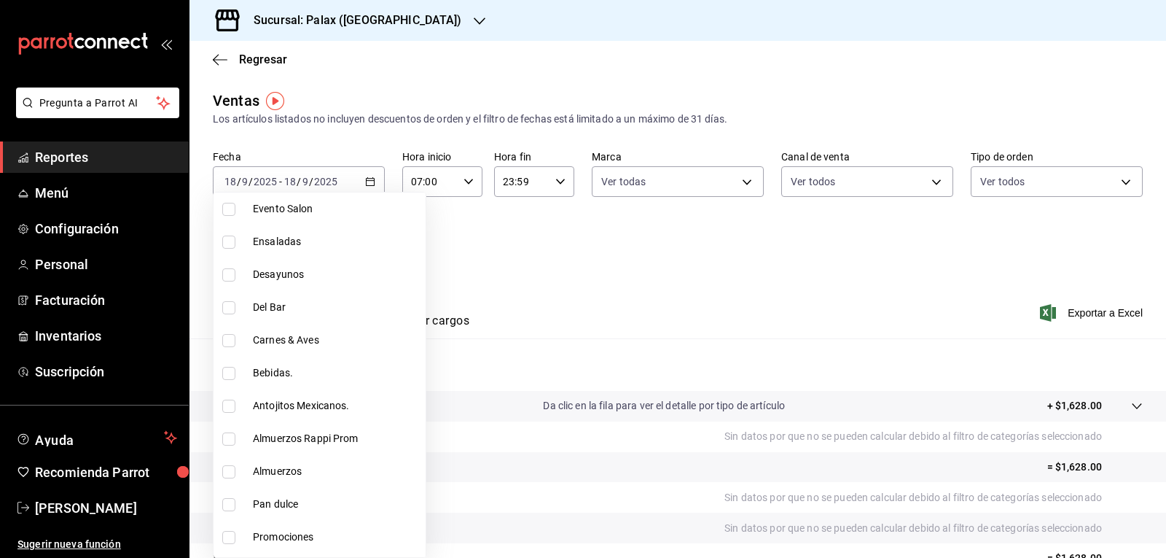
scroll to position [583, 0]
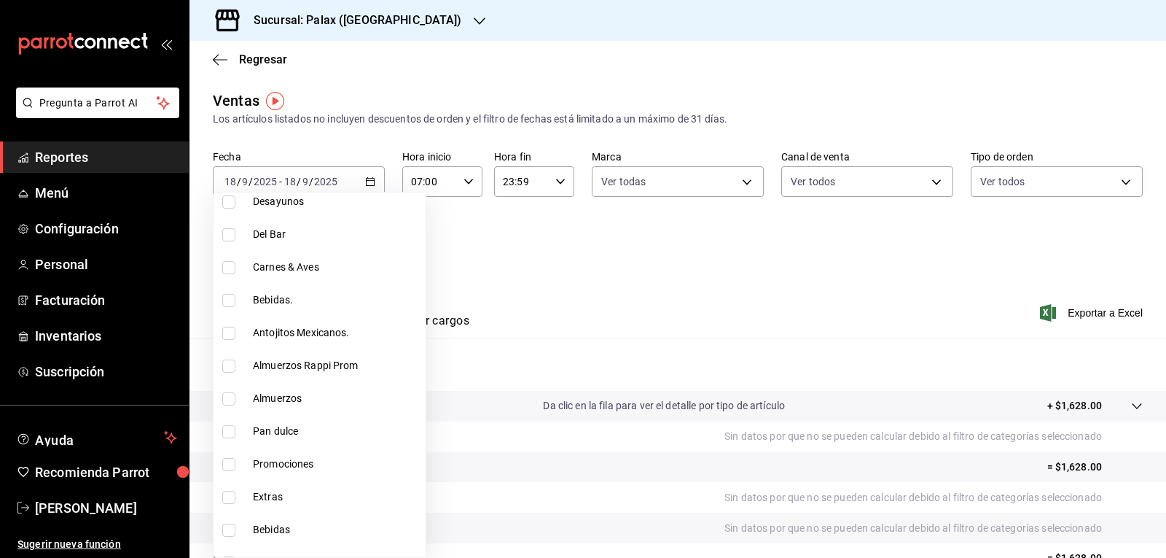
click at [233, 431] on input "checkbox" at bounding box center [228, 431] width 13 height 13
checkbox input "true"
type input "5f074bd3-619d-4e10-94fa-620713841d38,90d14028-a2c9-4fb8-b762-41d9ea373592,a0032…"
click at [223, 530] on input "checkbox" at bounding box center [228, 529] width 13 height 13
checkbox input "true"
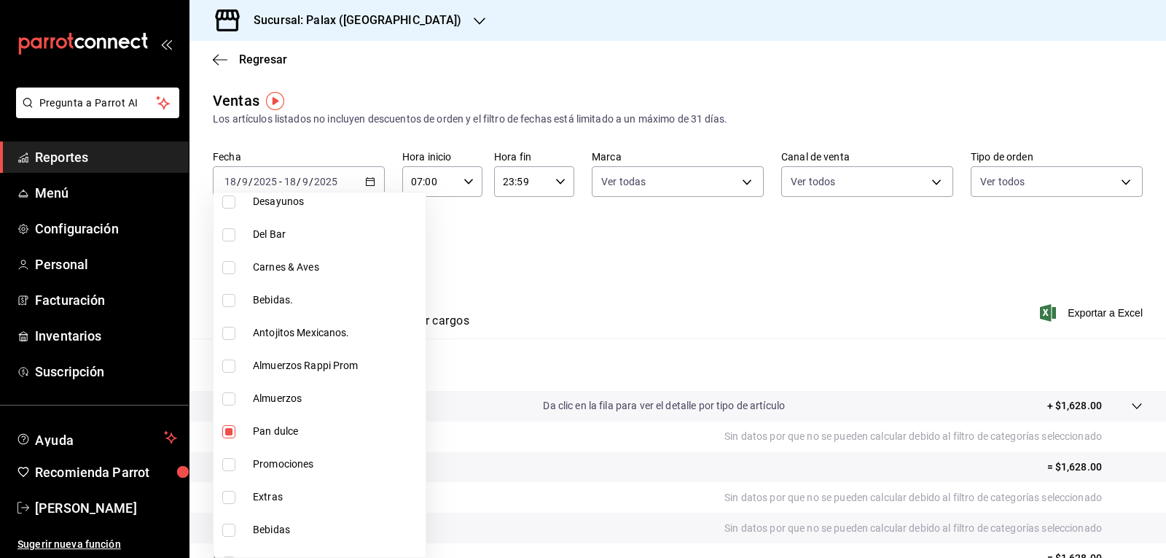
type input "5f074bd3-619d-4e10-94fa-620713841d38,90d14028-a2c9-4fb8-b762-41d9ea373592,a0032…"
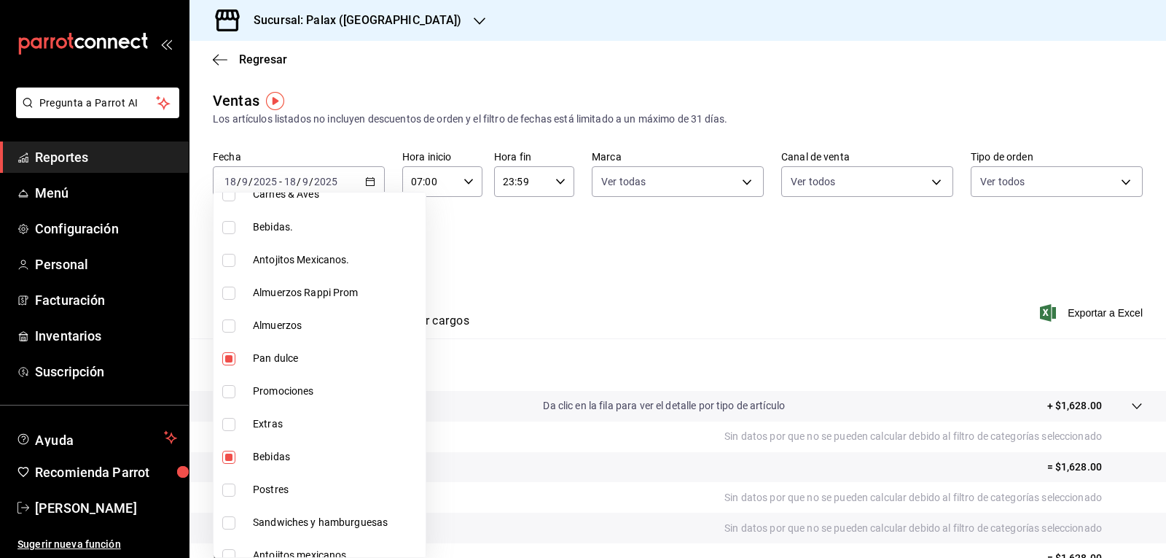
scroll to position [729, 0]
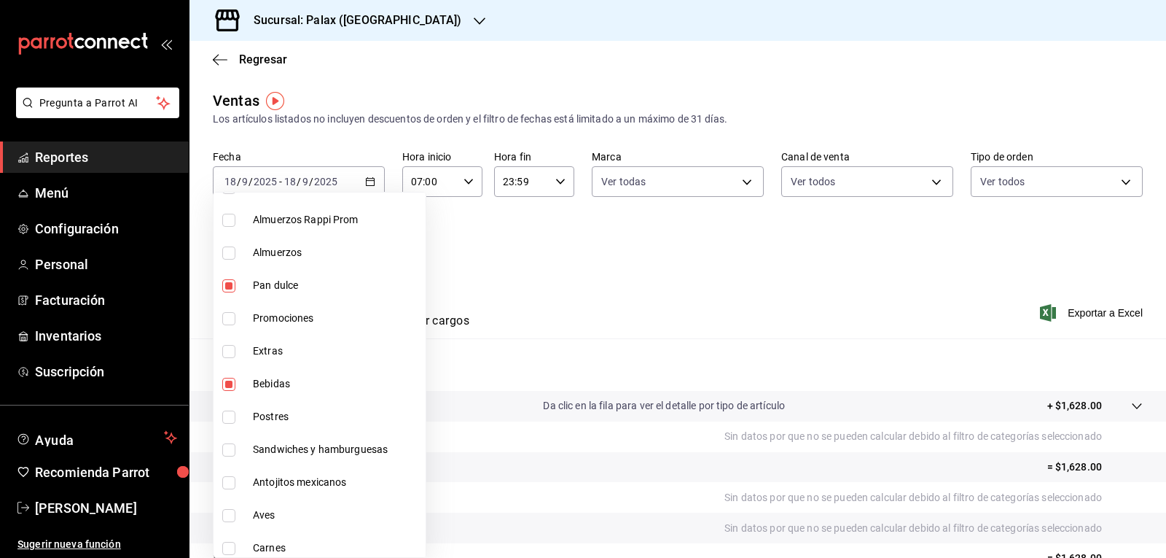
click at [227, 388] on input "checkbox" at bounding box center [228, 384] width 13 height 13
checkbox input "false"
type input "5f074bd3-619d-4e10-94fa-620713841d38,90d14028-a2c9-4fb8-b762-41d9ea373592,a0032…"
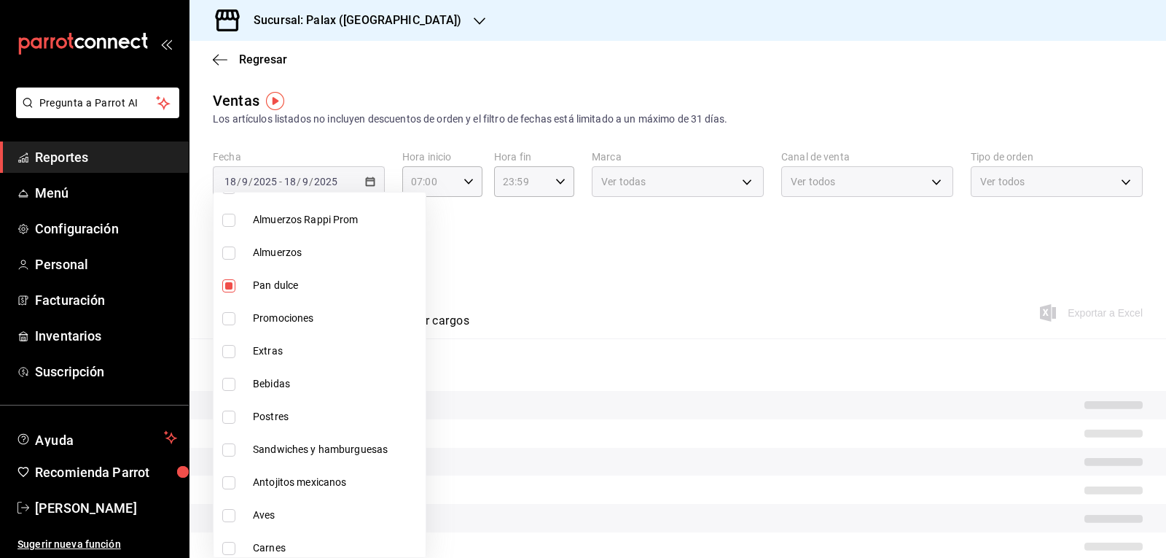
click at [227, 418] on input "checkbox" at bounding box center [228, 416] width 13 height 13
checkbox input "true"
type input "5f074bd3-619d-4e10-94fa-620713841d38,90d14028-a2c9-4fb8-b762-41d9ea373592,a0032…"
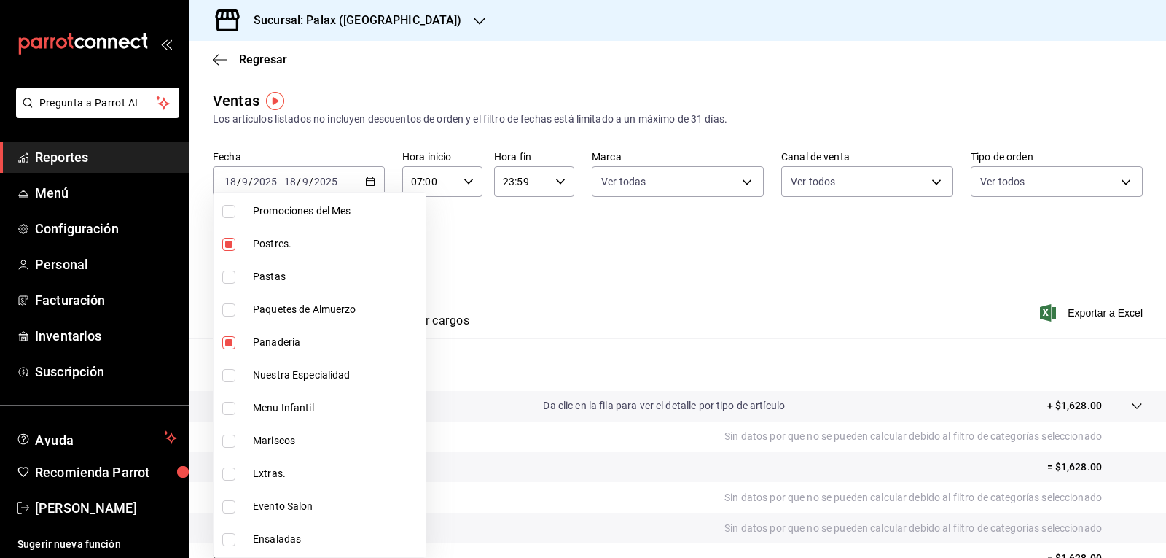
scroll to position [211, 0]
click at [625, 260] on div at bounding box center [583, 279] width 1166 height 558
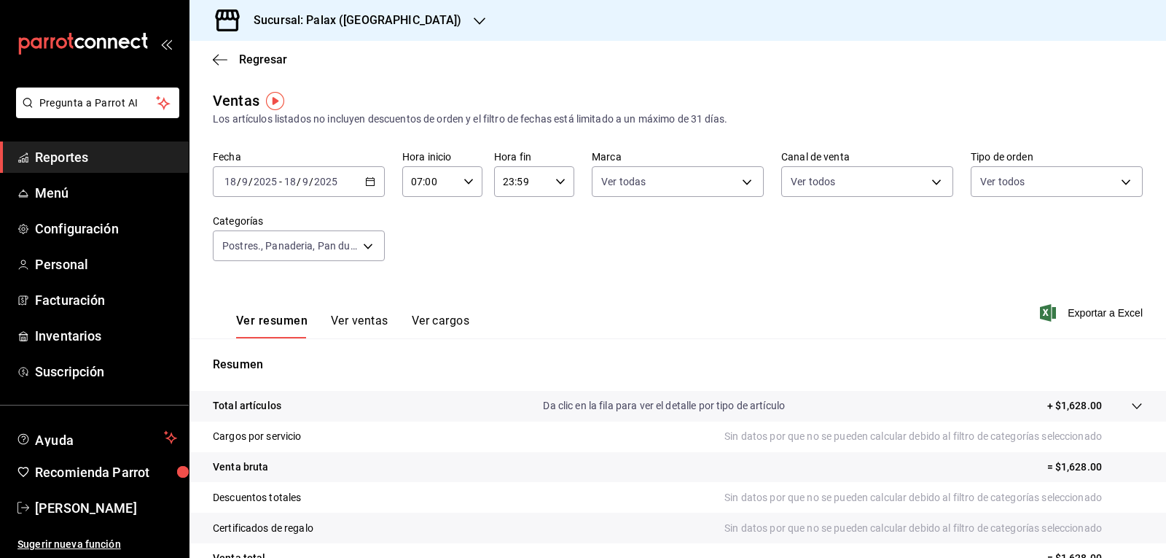
click at [373, 324] on button "Ver ventas" at bounding box center [360, 325] width 58 height 25
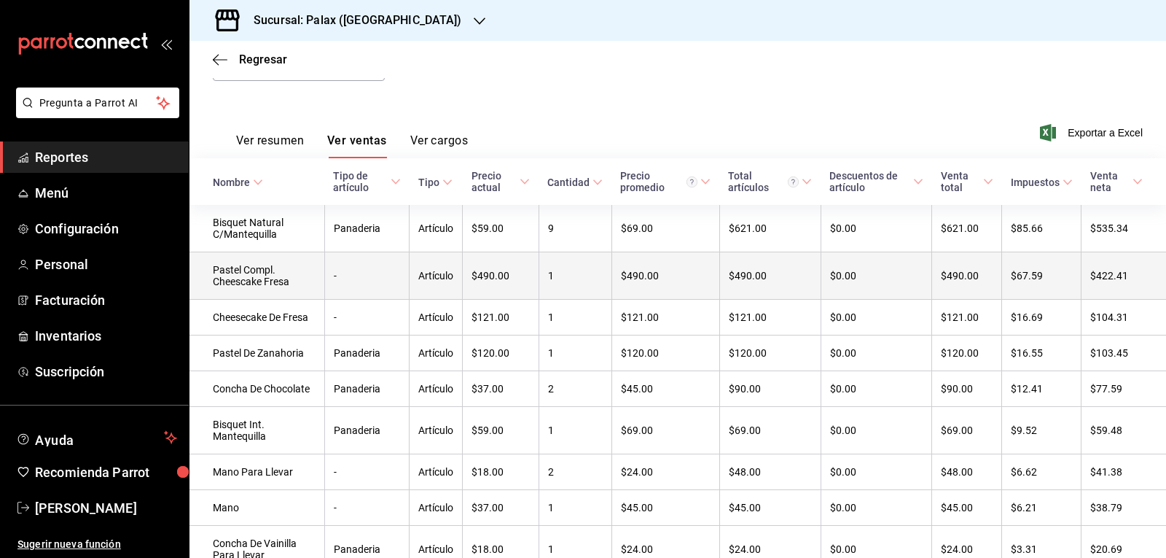
scroll to position [34, 0]
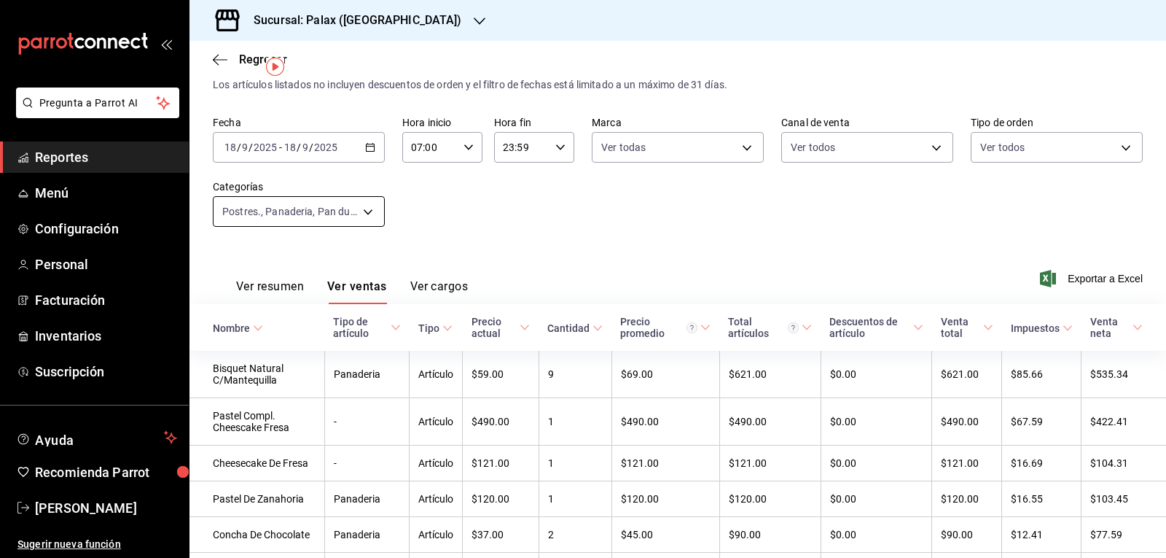
click at [363, 208] on body "Pregunta a Parrot AI Reportes Menú Configuración Personal Facturación Inventari…" at bounding box center [583, 279] width 1166 height 558
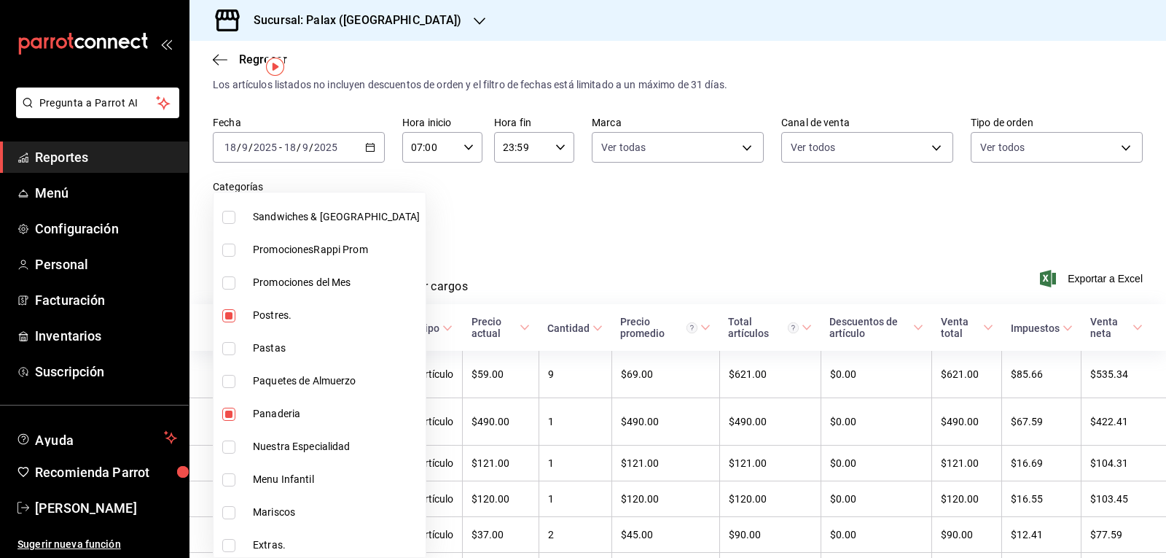
scroll to position [146, 0]
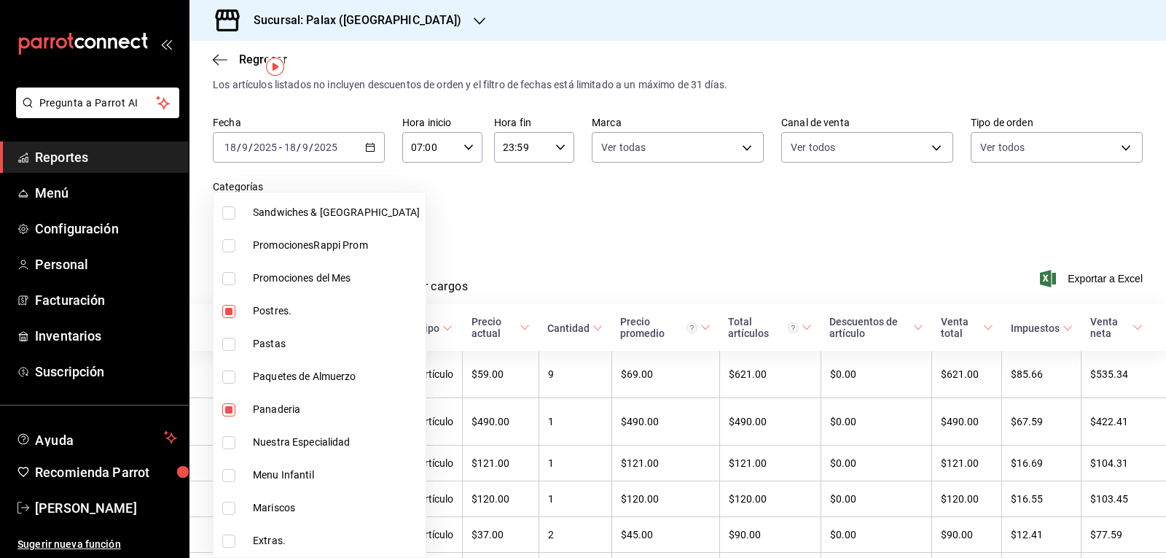
click at [227, 308] on input "checkbox" at bounding box center [228, 311] width 13 height 13
checkbox input "false"
type input "90d14028-a2c9-4fb8-b762-41d9ea373592,a0032ace-f936-4bce-ae72-52a9a3fd0e48,4f2f0…"
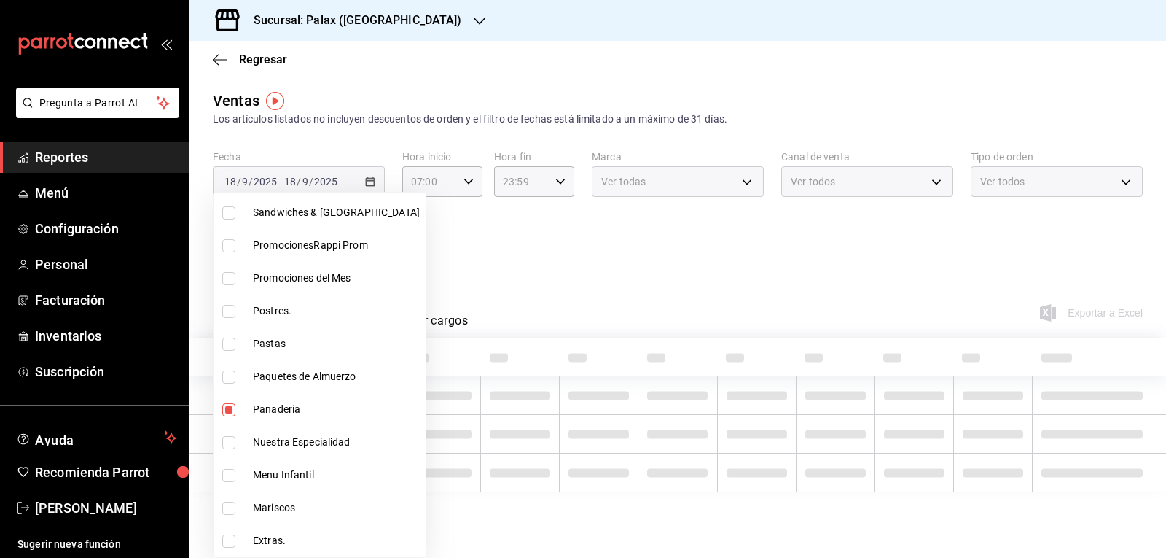
click at [226, 409] on input "checkbox" at bounding box center [228, 409] width 13 height 13
checkbox input "false"
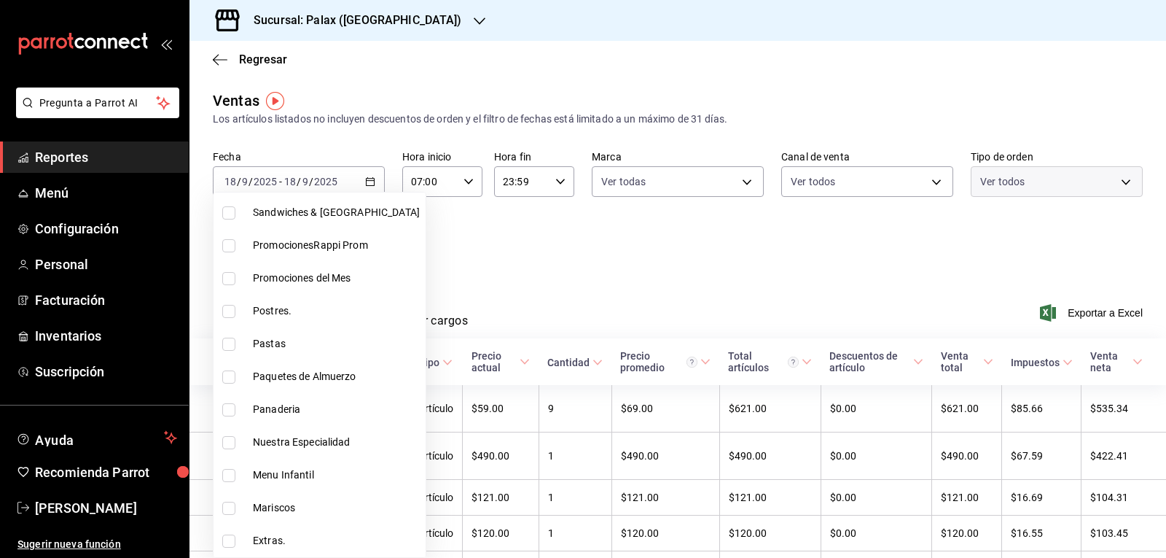
type input "a0032ace-f936-4bce-ae72-52a9a3fd0e48,4f2f0c23-db3d-4db8-ae30-dd709ccfaad2"
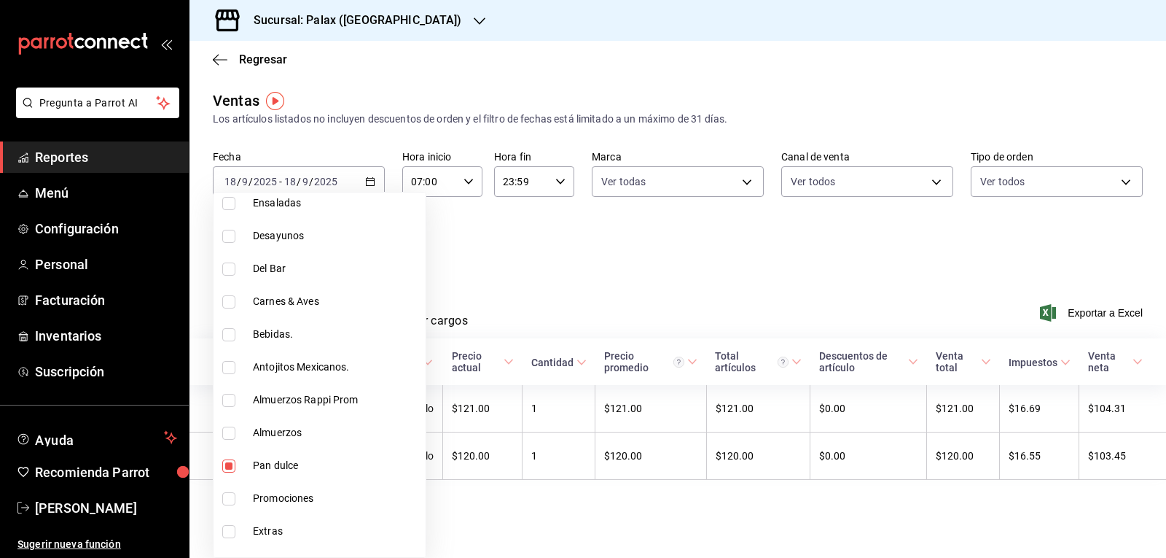
scroll to position [583, 0]
click at [227, 432] on input "checkbox" at bounding box center [228, 431] width 13 height 13
checkbox input "false"
type input "4f2f0c23-db3d-4db8-ae30-dd709ccfaad2"
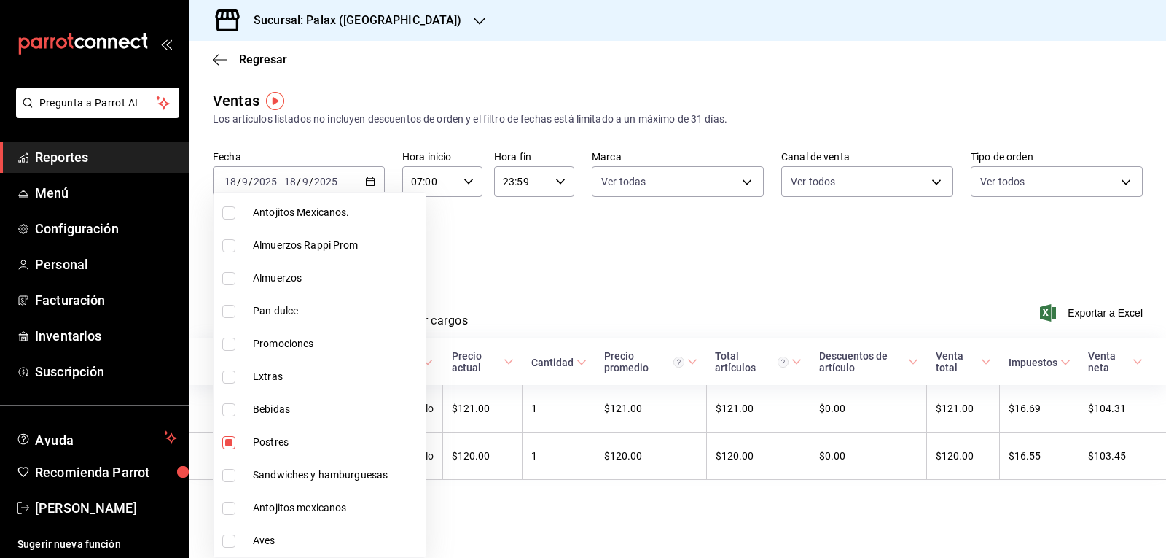
scroll to position [729, 0]
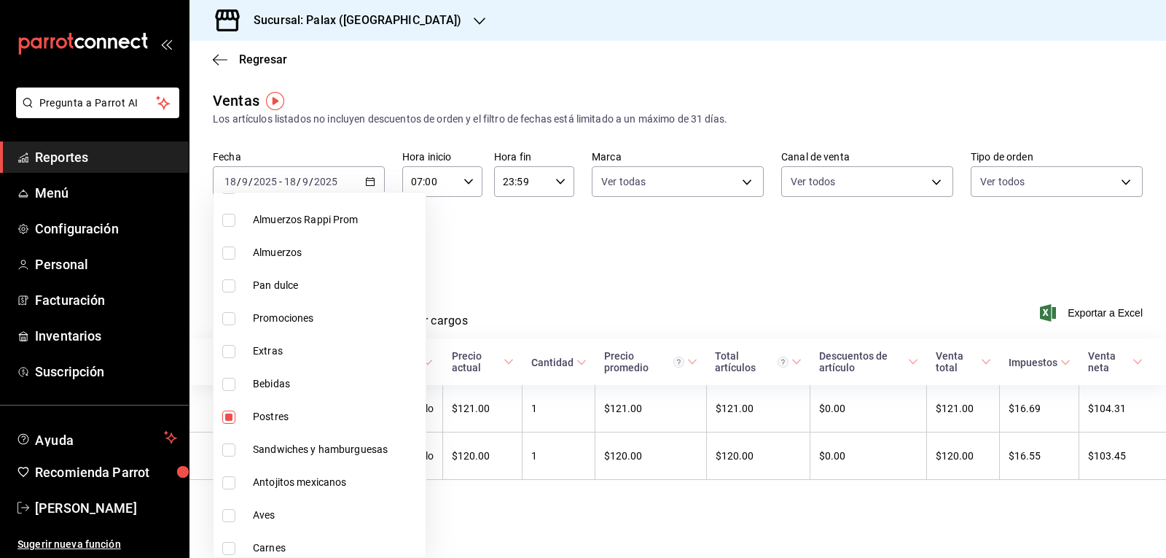
click at [230, 415] on input "checkbox" at bounding box center [228, 416] width 13 height 13
checkbox input "false"
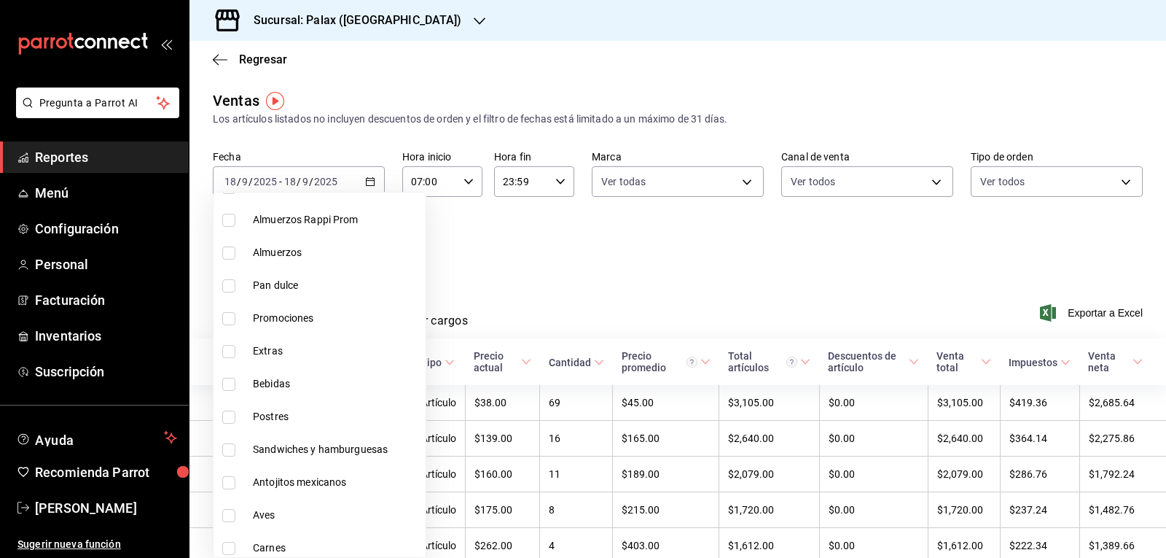
click at [225, 385] on input "checkbox" at bounding box center [228, 384] width 13 height 13
checkbox input "true"
type input "298ad22d-d191-4db8-803f-5c79ba81ed50"
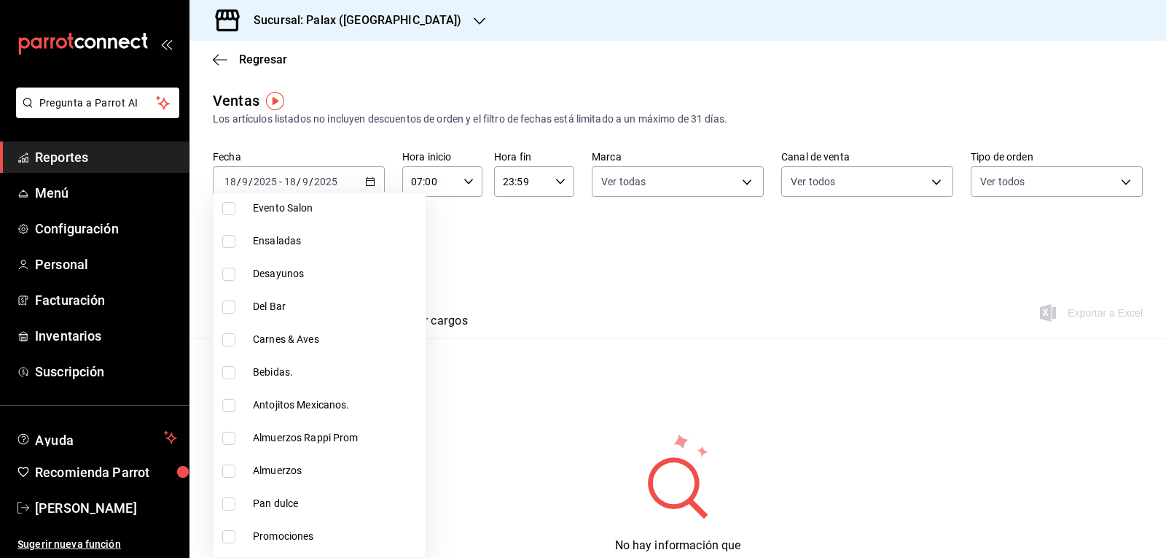
scroll to position [503, 0]
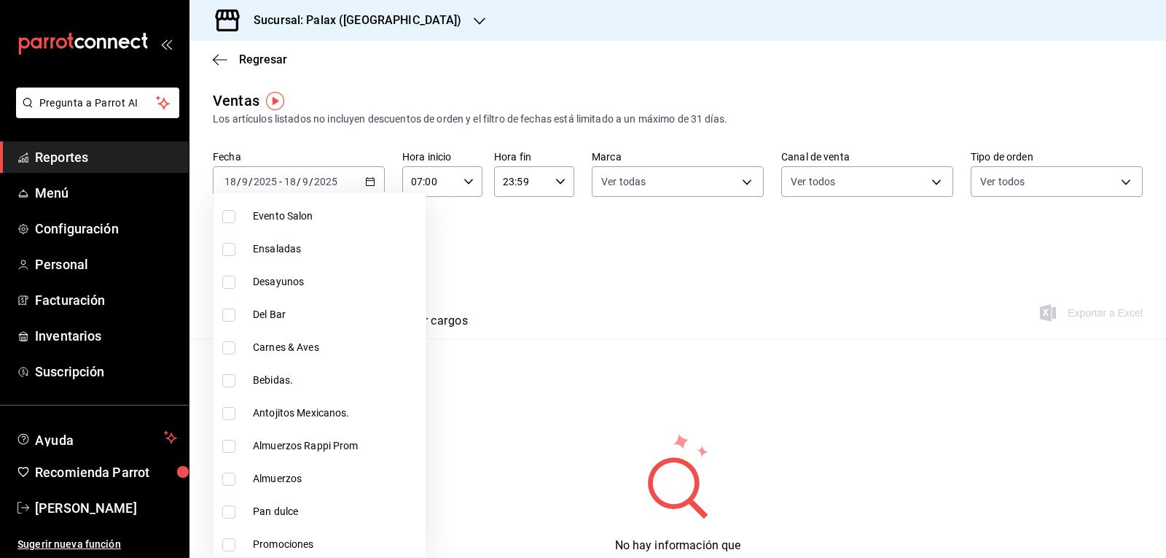
drag, startPoint x: 232, startPoint y: 383, endPoint x: 226, endPoint y: 319, distance: 63.7
click at [232, 382] on input "checkbox" at bounding box center [228, 380] width 13 height 13
checkbox input "true"
type input "298ad22d-d191-4db8-803f-5c79ba81ed50,4b82141e-e12f-4992-9202-ab169af21a46"
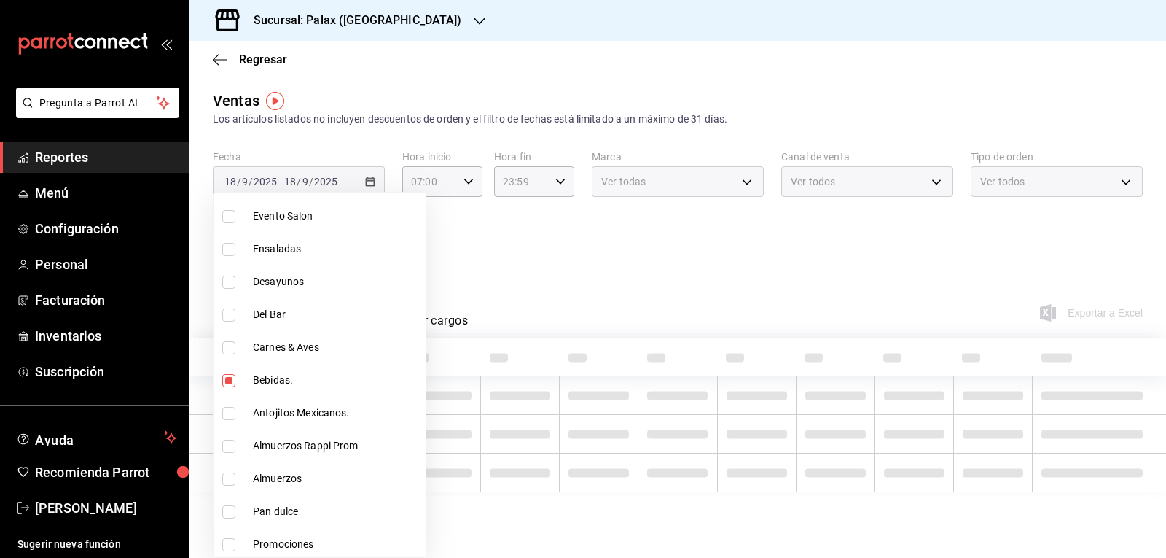
click at [225, 316] on input "checkbox" at bounding box center [228, 314] width 13 height 13
checkbox input "true"
type input "298ad22d-d191-4db8-803f-5c79ba81ed50,4b82141e-e12f-4992-9202-ab169af21a46,e5fa1…"
click at [550, 258] on div at bounding box center [583, 279] width 1166 height 558
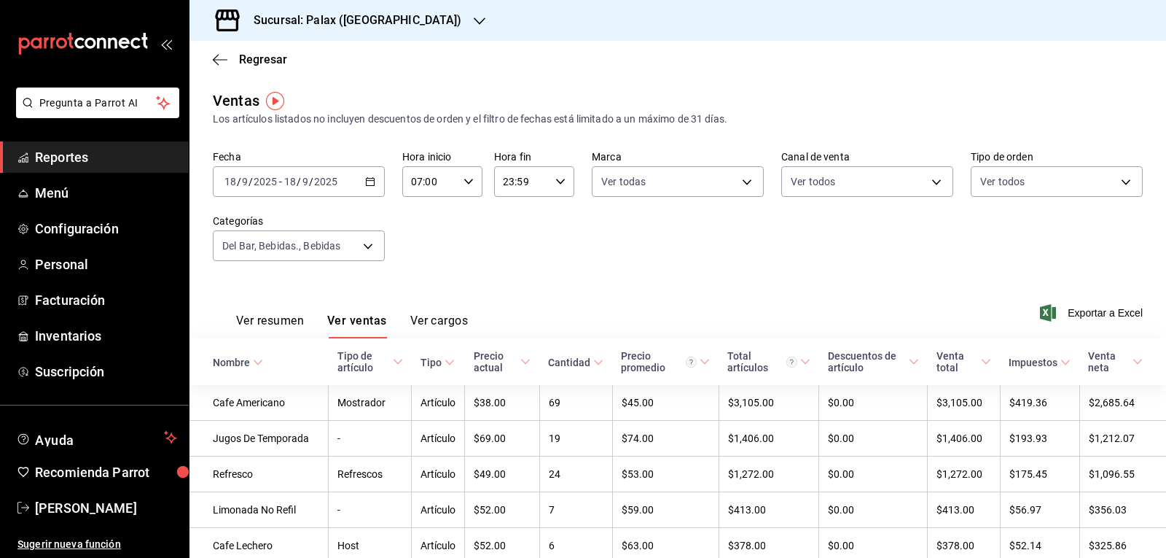
click at [370, 311] on div "Ver resumen Ver ventas Ver cargos" at bounding box center [340, 317] width 255 height 42
click at [364, 241] on body "Pregunta a Parrot AI Reportes Menú Configuración Personal Facturación Inventari…" at bounding box center [583, 279] width 1166 height 558
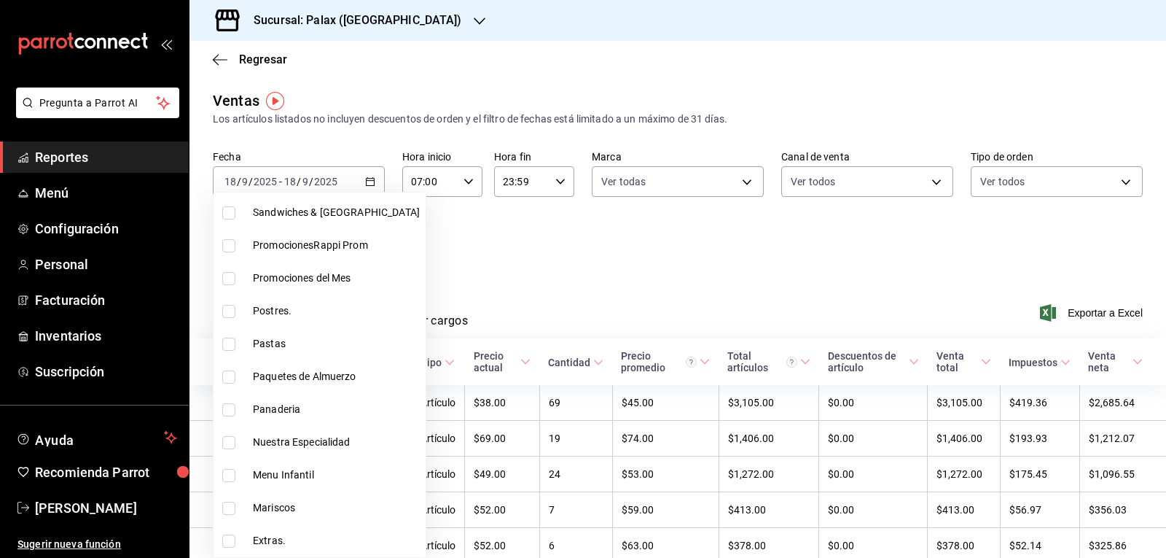
scroll to position [364, 0]
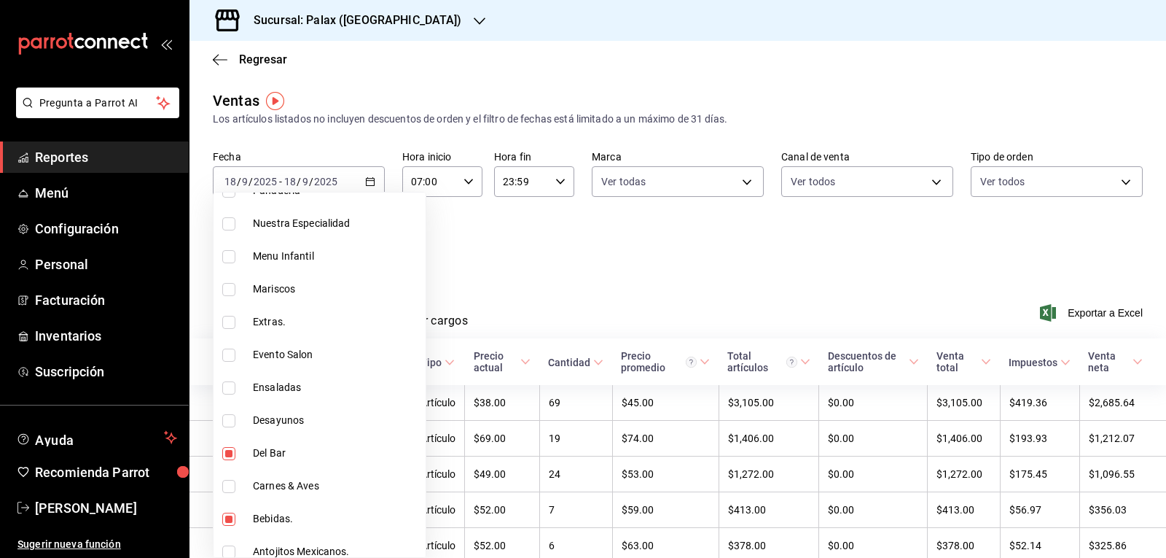
click at [232, 453] on input "checkbox" at bounding box center [228, 453] width 13 height 13
checkbox input "false"
type input "298ad22d-d191-4db8-803f-5c79ba81ed50,4b82141e-e12f-4992-9202-ab169af21a46"
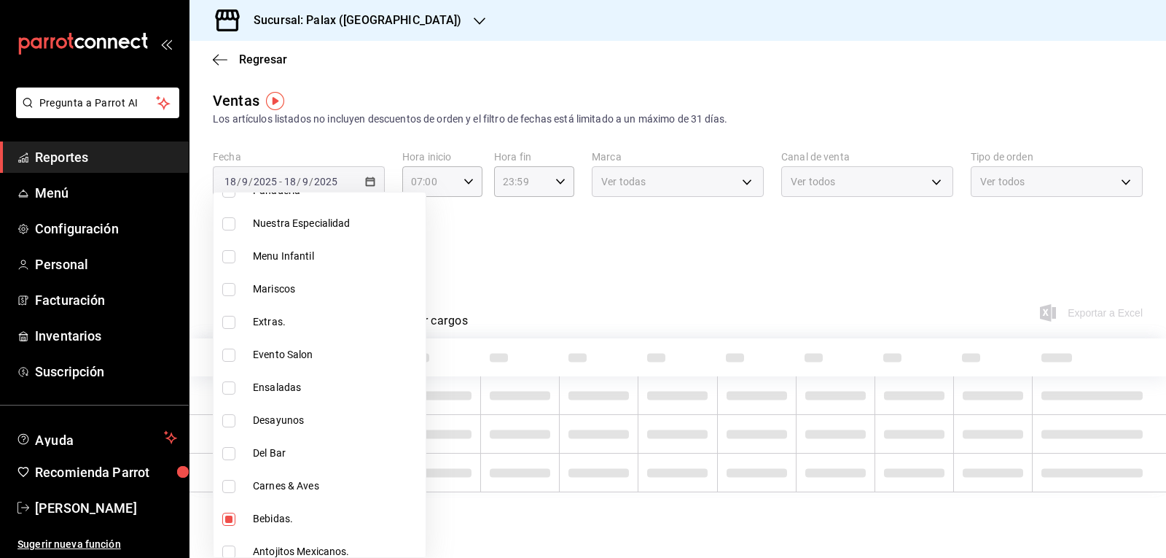
click at [230, 520] on input "checkbox" at bounding box center [228, 518] width 13 height 13
checkbox input "false"
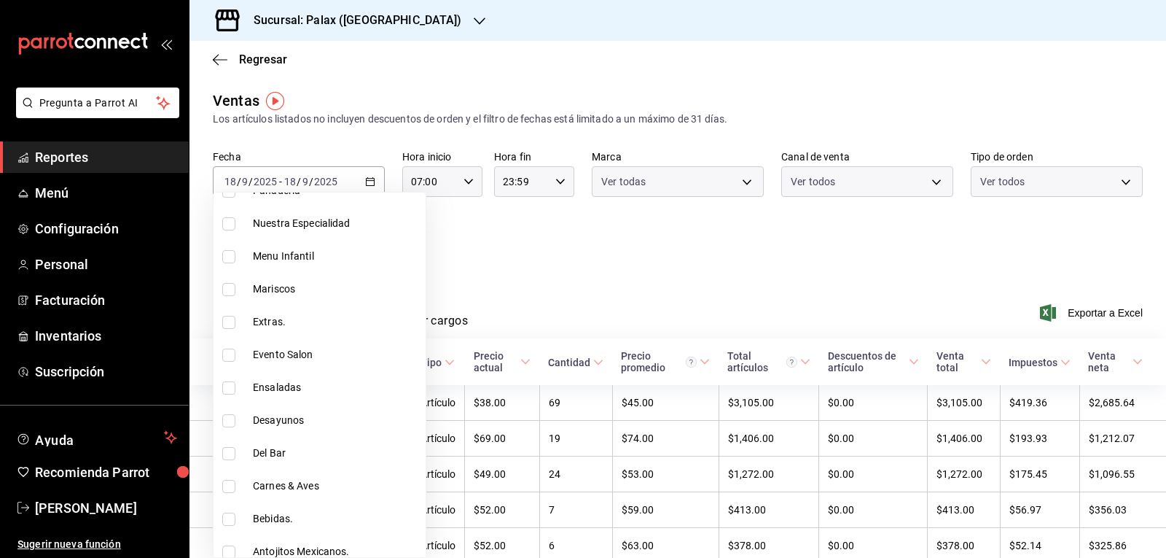
type input "298ad22d-d191-4db8-803f-5c79ba81ed50"
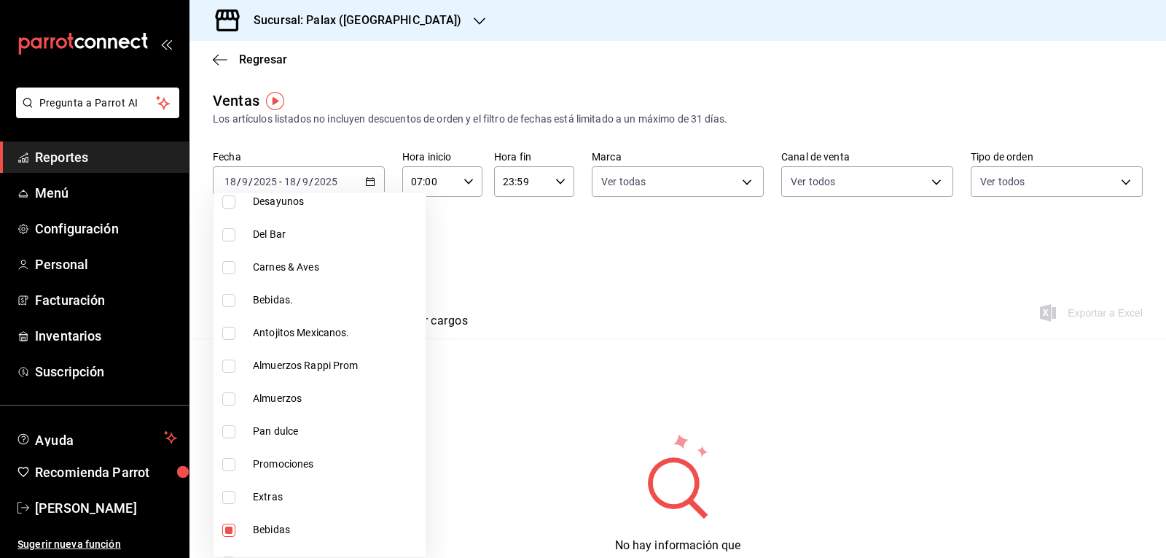
scroll to position [656, 0]
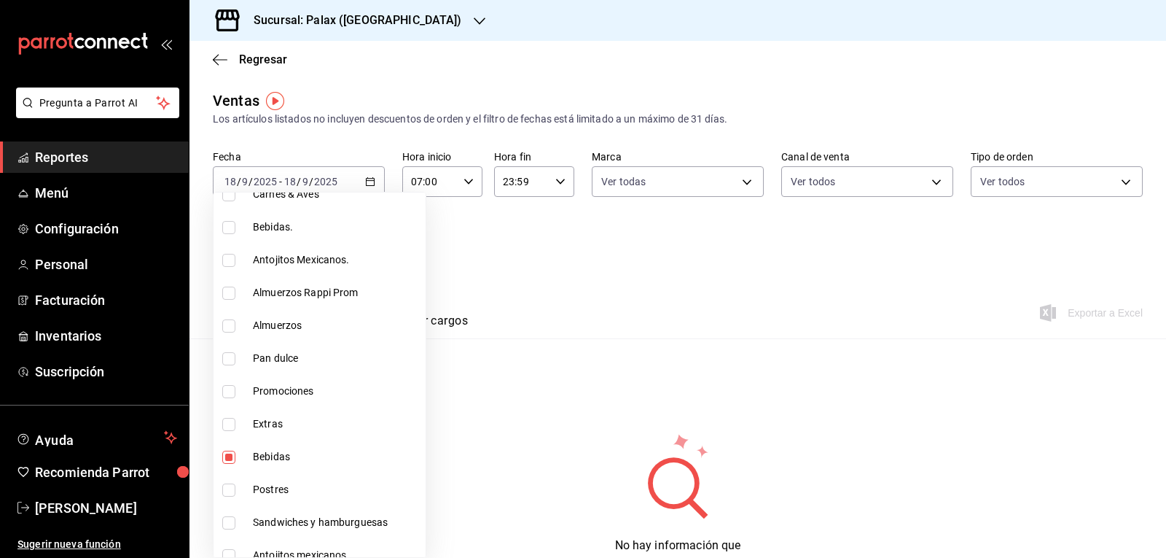
click at [228, 456] on input "checkbox" at bounding box center [228, 457] width 13 height 13
checkbox input "false"
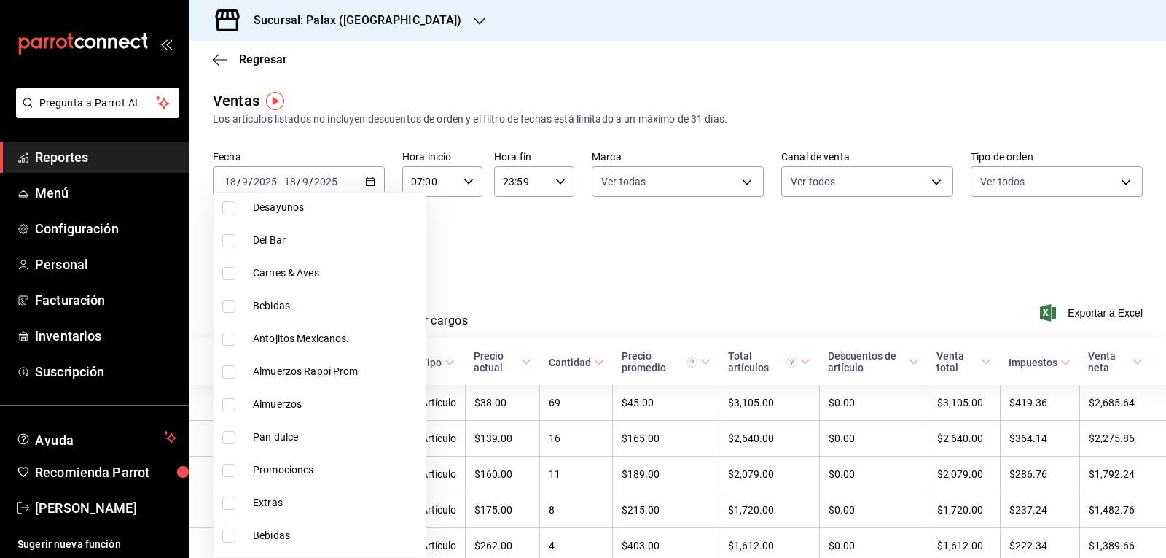
scroll to position [576, 0]
click at [225, 343] on input "checkbox" at bounding box center [228, 340] width 13 height 13
checkbox input "true"
type input "835bae4d-00d1-4292-acff-d249e8f21cd4"
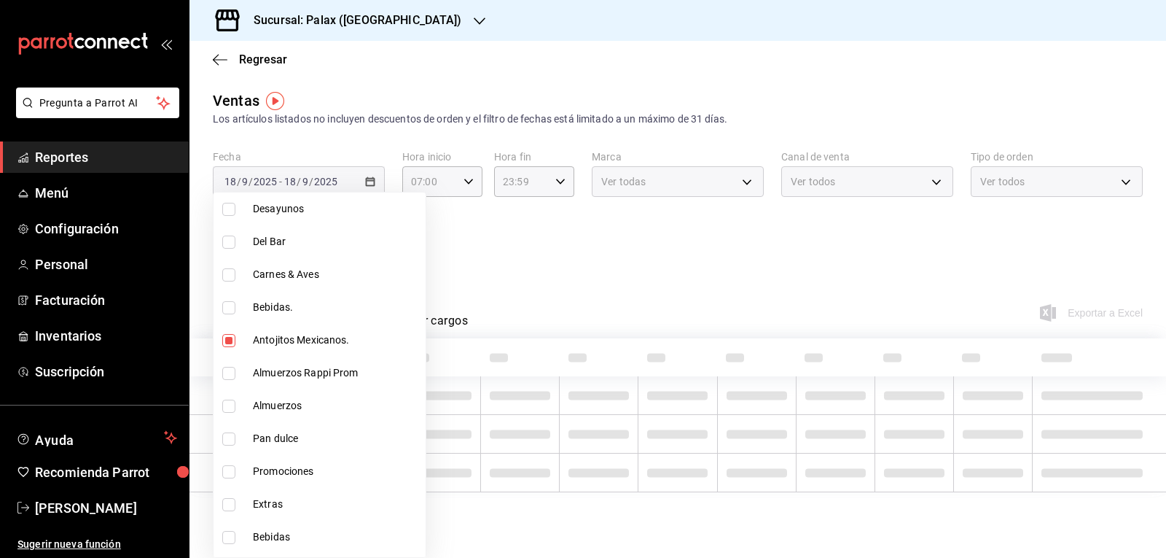
click at [533, 270] on div at bounding box center [583, 279] width 1166 height 558
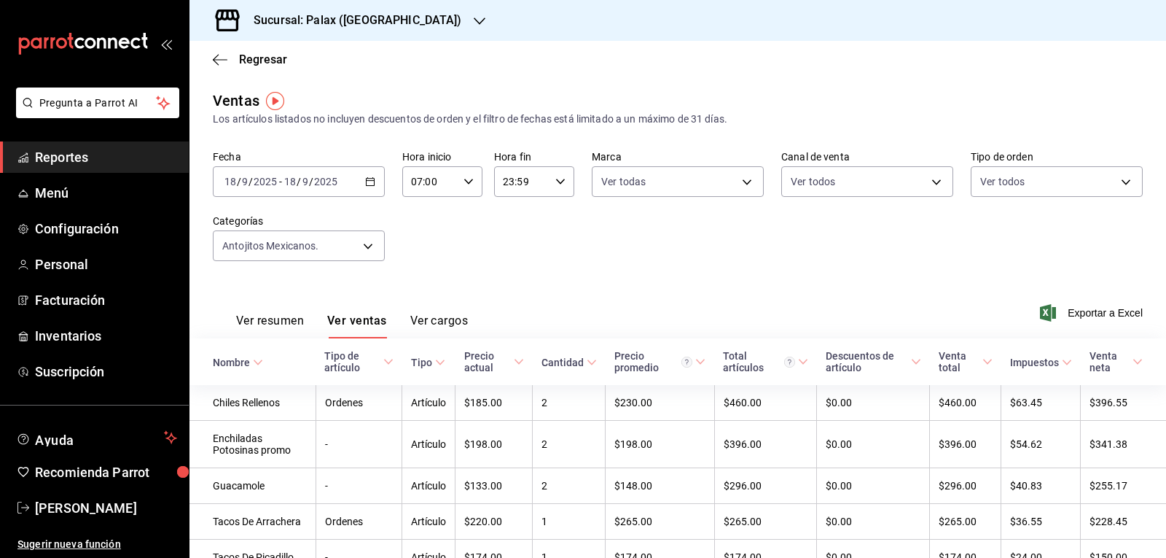
click at [363, 322] on button "Ver ventas" at bounding box center [357, 325] width 60 height 25
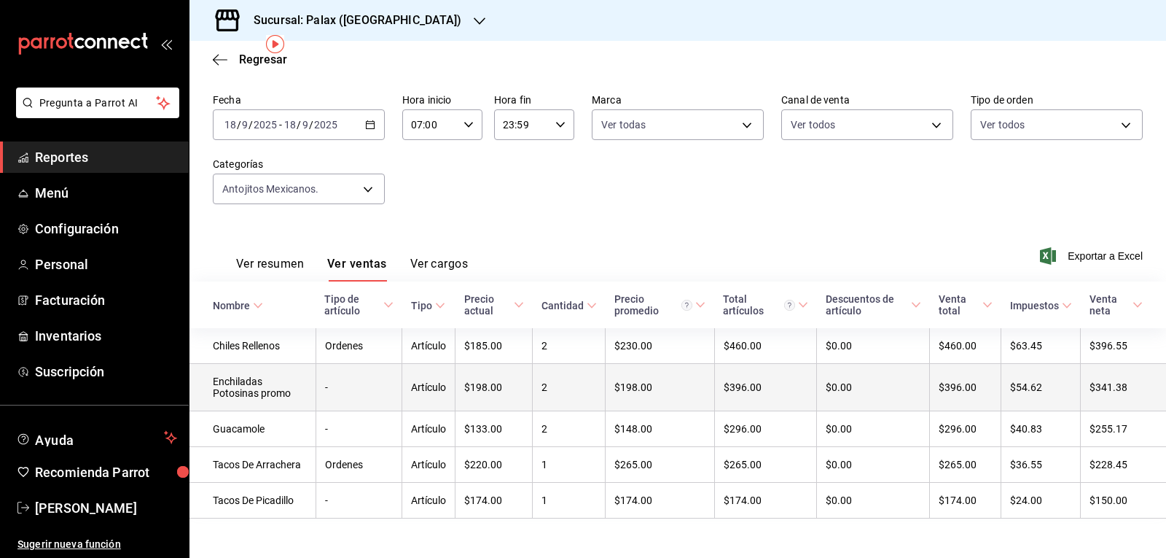
scroll to position [70, 0]
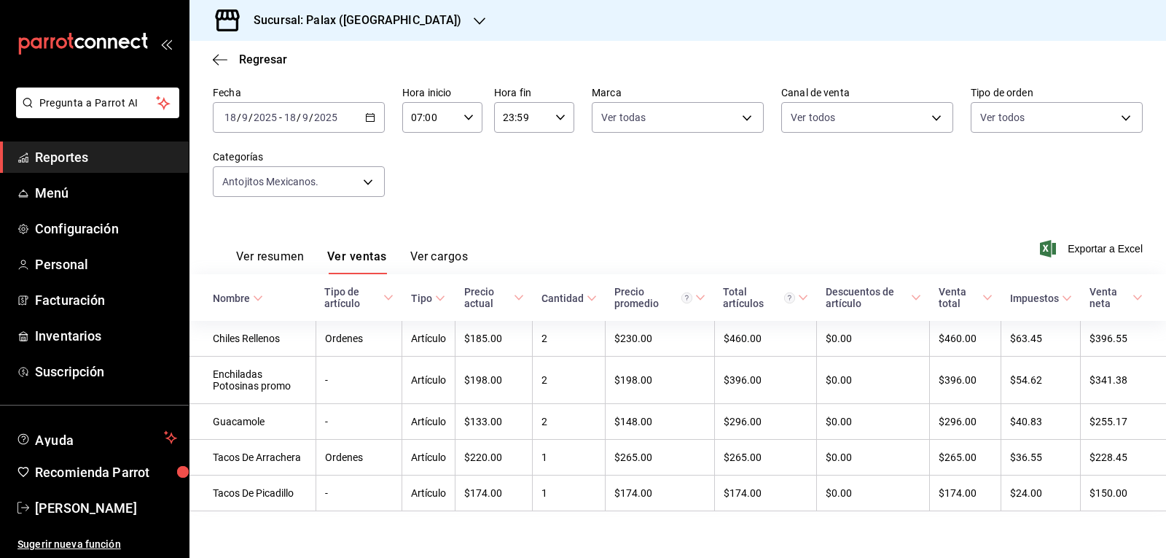
click at [145, 157] on span "Reportes" at bounding box center [106, 157] width 142 height 20
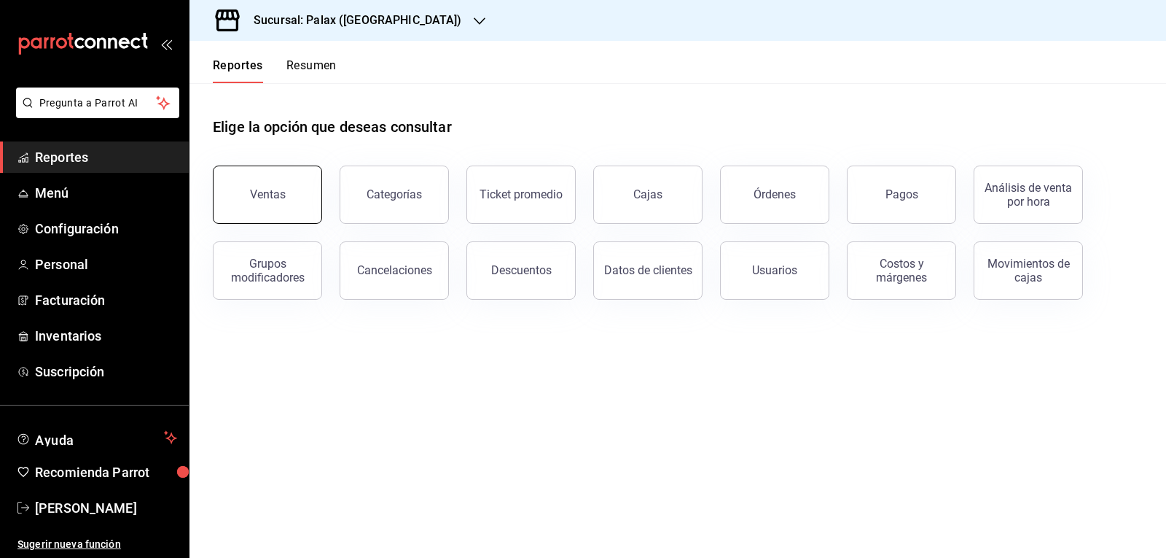
click at [289, 194] on button "Ventas" at bounding box center [267, 194] width 109 height 58
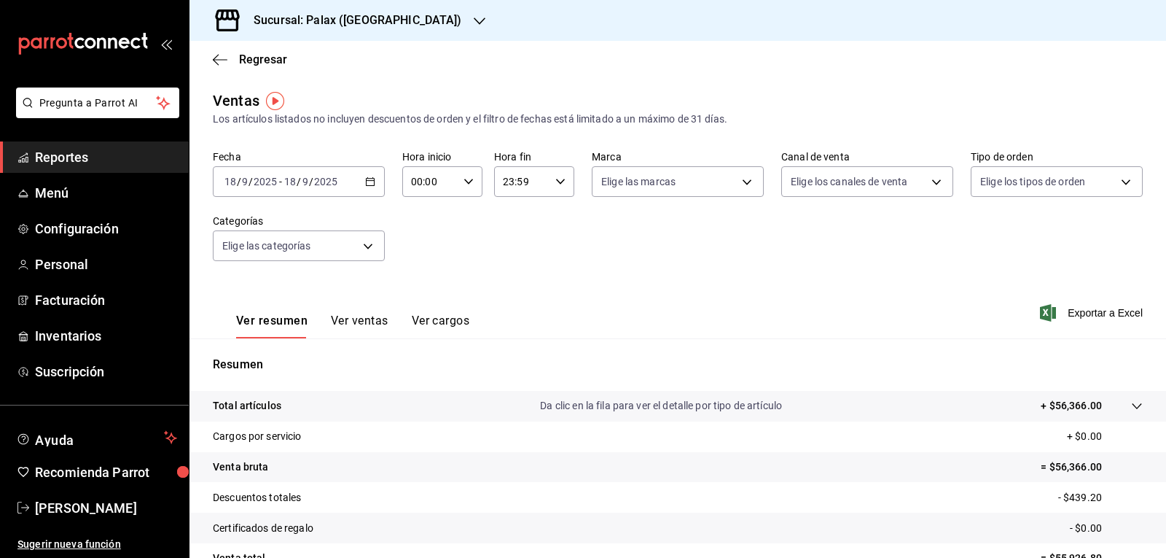
click at [465, 179] on icon "button" at bounding box center [469, 181] width 10 height 10
click at [420, 240] on span "07" at bounding box center [420, 245] width 17 height 12
type input "07:00"
click at [467, 185] on div at bounding box center [583, 279] width 1166 height 558
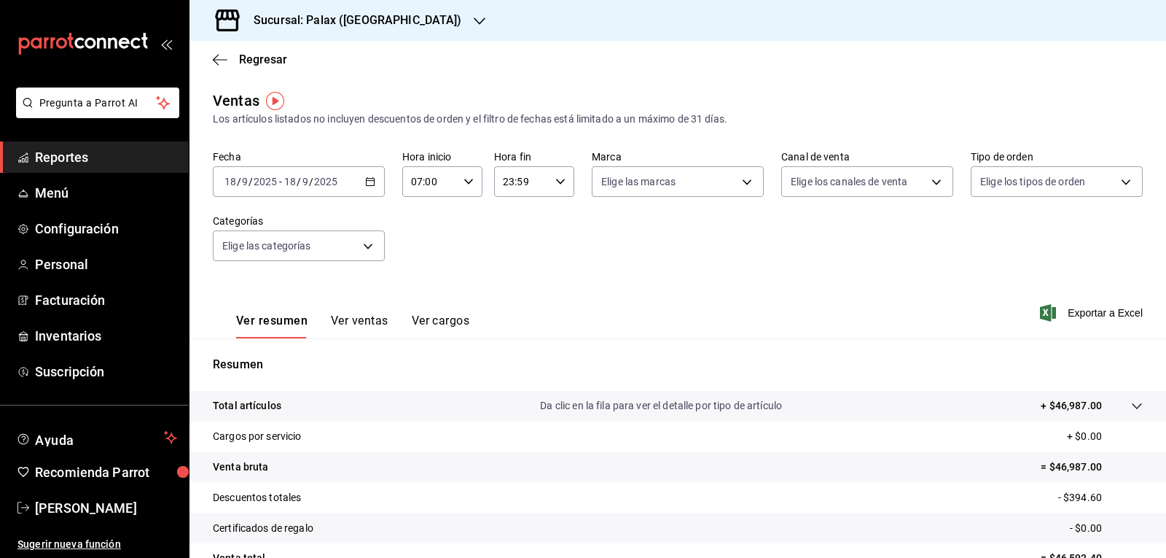
click at [559, 179] on icon "button" at bounding box center [560, 181] width 10 height 10
click at [518, 235] on span "15" at bounding box center [510, 239] width 17 height 12
type input "15:59"
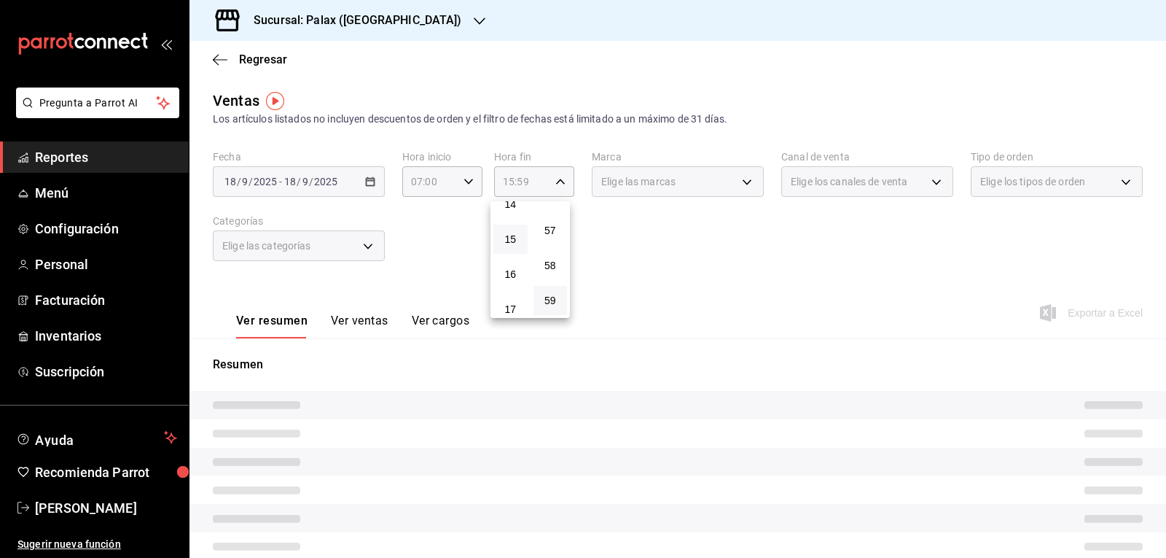
click at [363, 243] on div at bounding box center [583, 279] width 1166 height 558
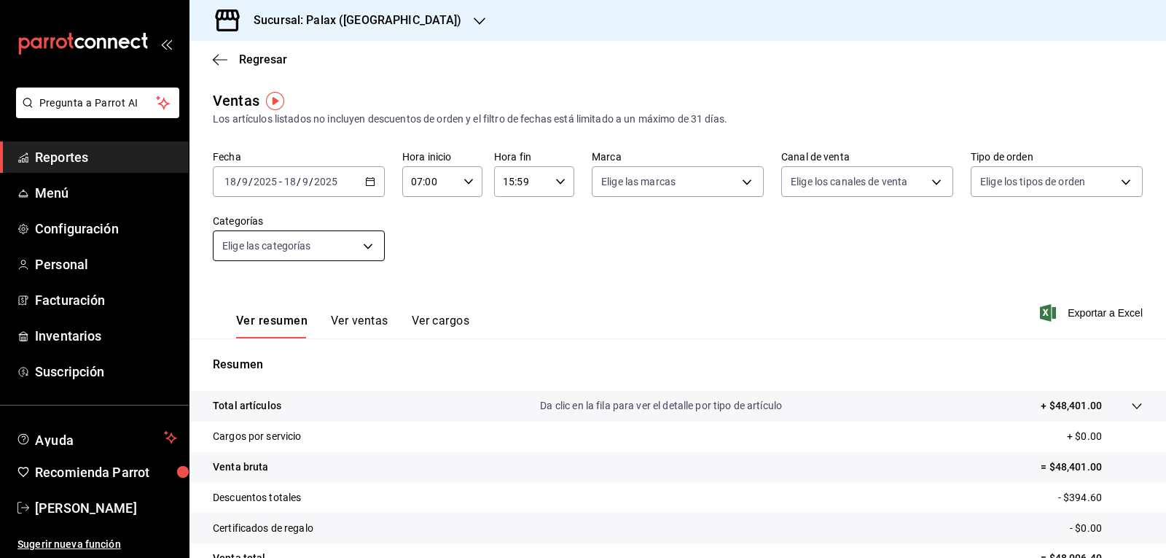
click at [372, 246] on body "Pregunta a Parrot AI Reportes Menú Configuración Personal Facturación Inventari…" at bounding box center [583, 279] width 1166 height 558
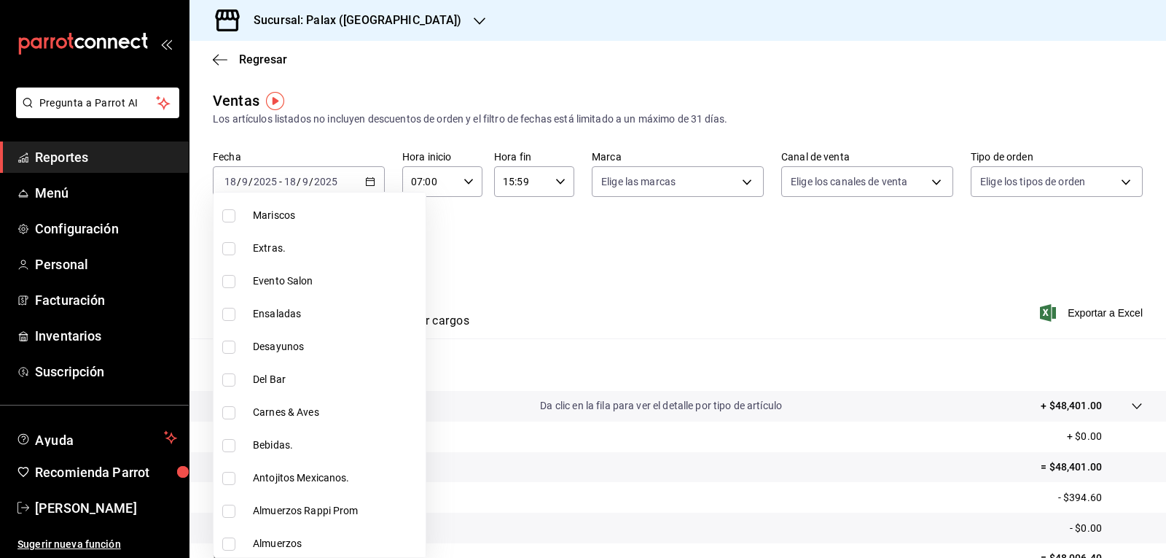
scroll to position [510, 0]
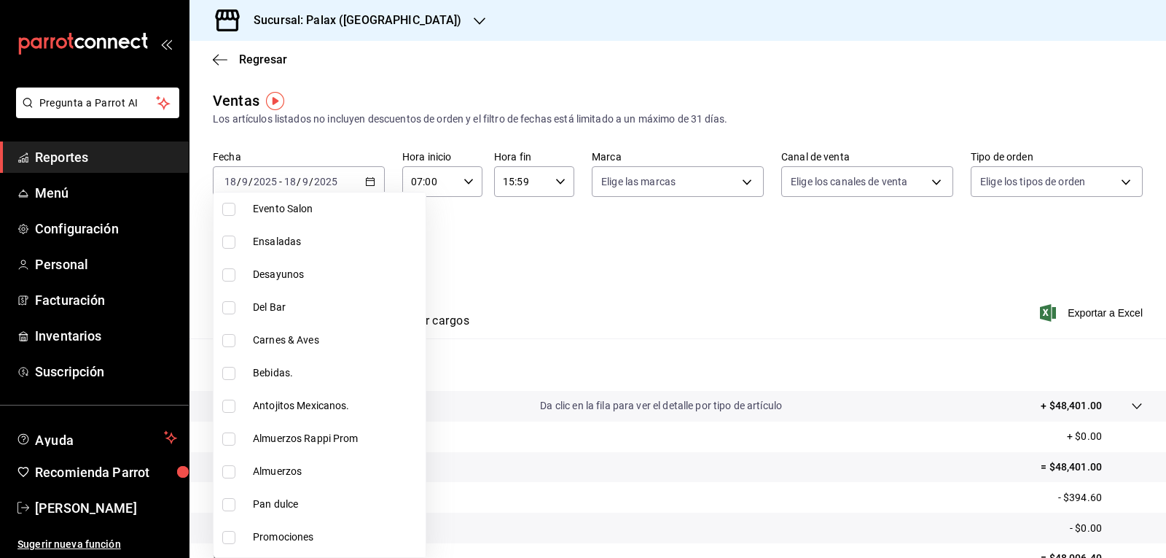
drag, startPoint x: 233, startPoint y: 306, endPoint x: 233, endPoint y: 366, distance: 59.8
click at [230, 306] on input "checkbox" at bounding box center [228, 307] width 13 height 13
checkbox input "true"
type input "e5fa14e2-c7bb-4afd-b0cf-6d1a2447c4a1"
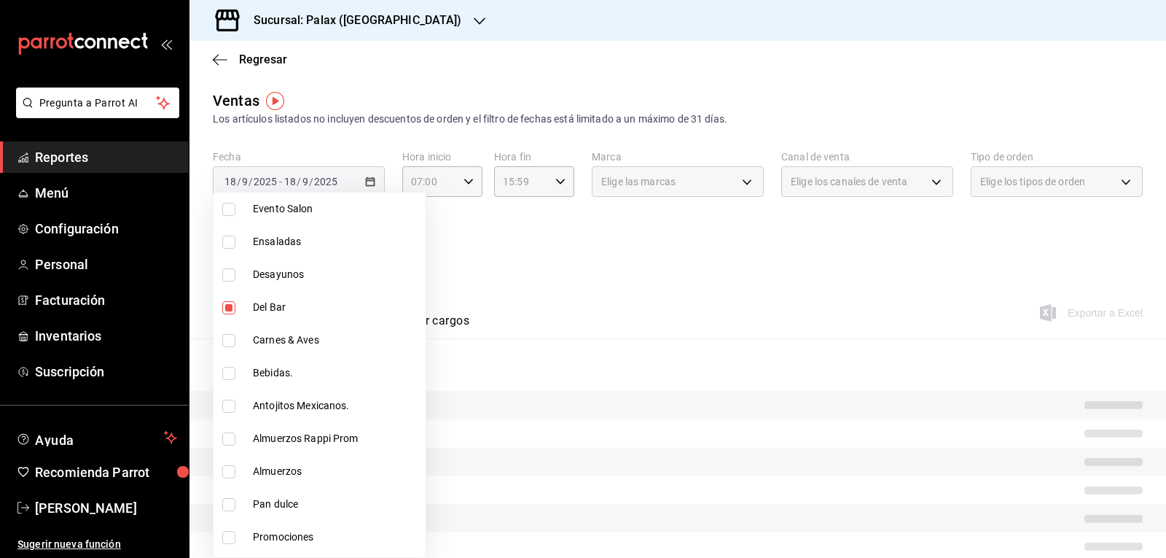
click at [233, 367] on input "checkbox" at bounding box center [228, 373] width 13 height 13
checkbox input "true"
type input "e5fa14e2-c7bb-4afd-b0cf-6d1a2447c4a1,4b82141e-e12f-4992-9202-ab169af21a46"
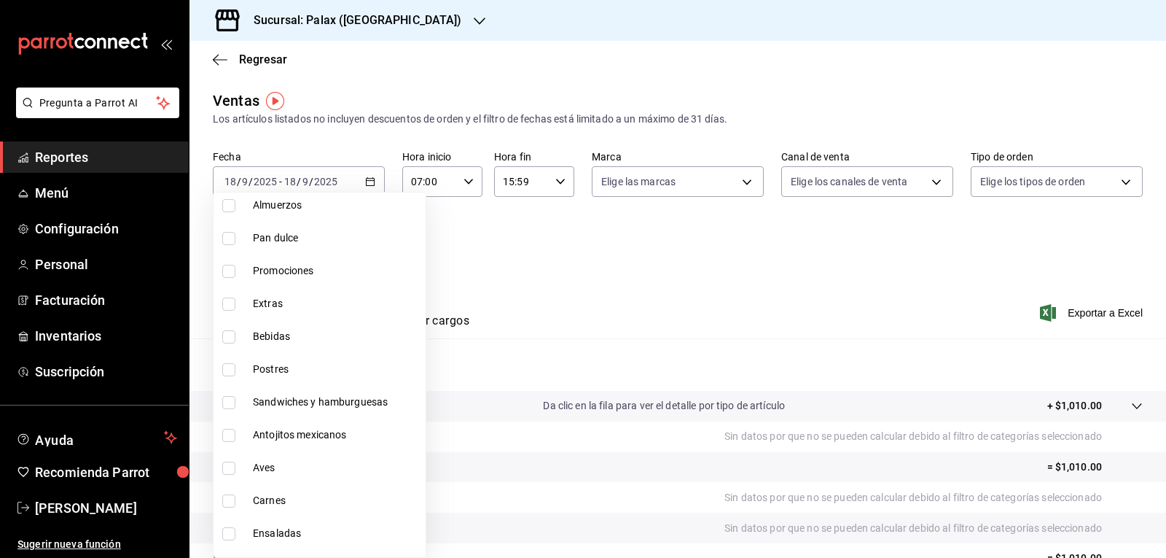
scroll to position [802, 0]
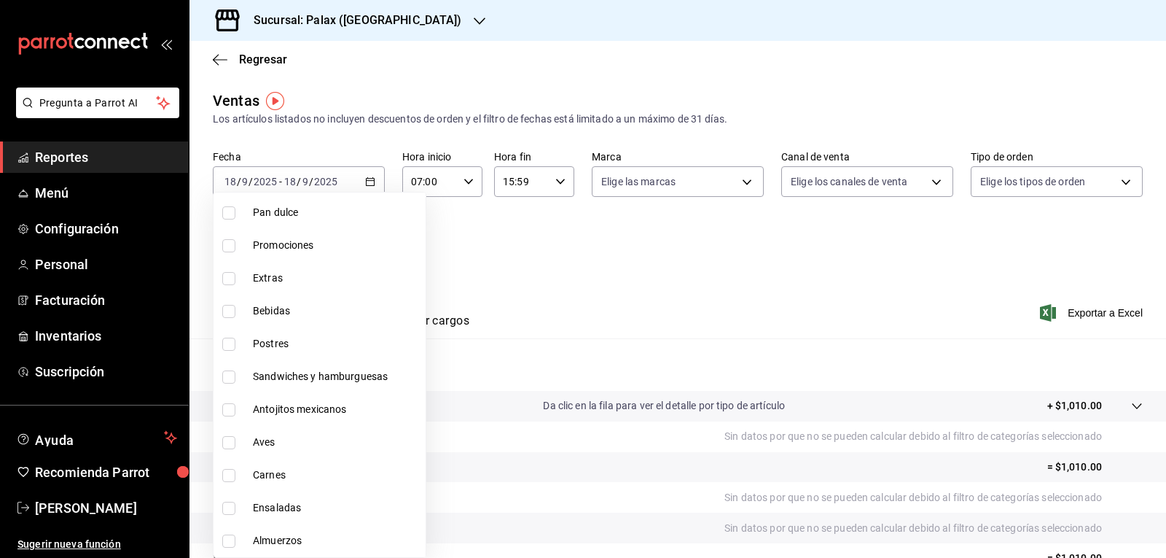
drag, startPoint x: 229, startPoint y: 316, endPoint x: 253, endPoint y: 308, distance: 25.4
click at [230, 316] on input "checkbox" at bounding box center [228, 311] width 13 height 13
checkbox input "true"
type input "e5fa14e2-c7bb-4afd-b0cf-6d1a2447c4a1,4b82141e-e12f-4992-9202-ab169af21a46,298ad…"
click at [510, 246] on div at bounding box center [583, 279] width 1166 height 558
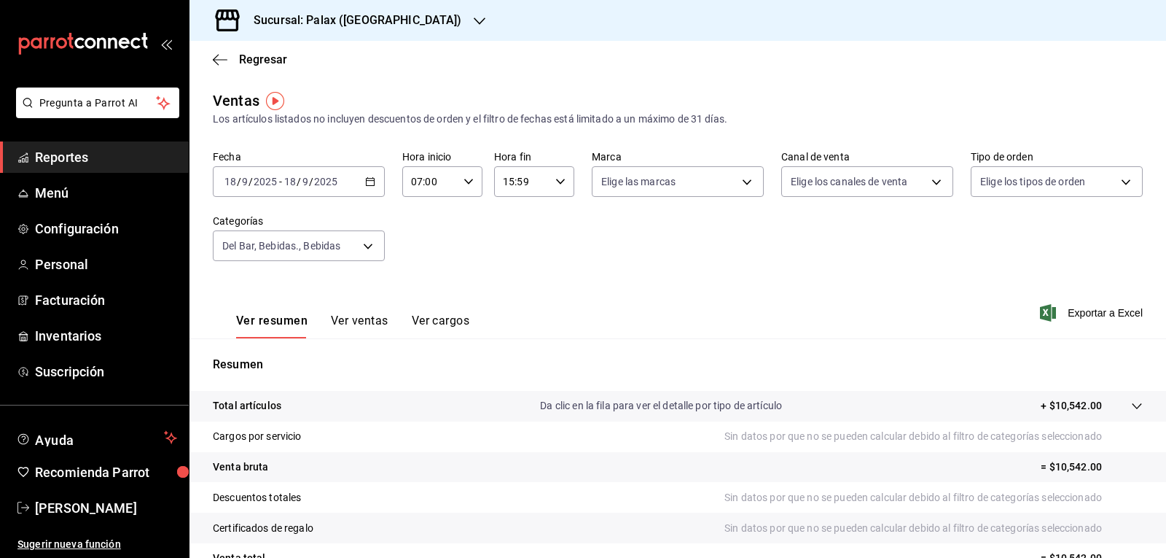
click at [366, 319] on button "Ver ventas" at bounding box center [360, 325] width 58 height 25
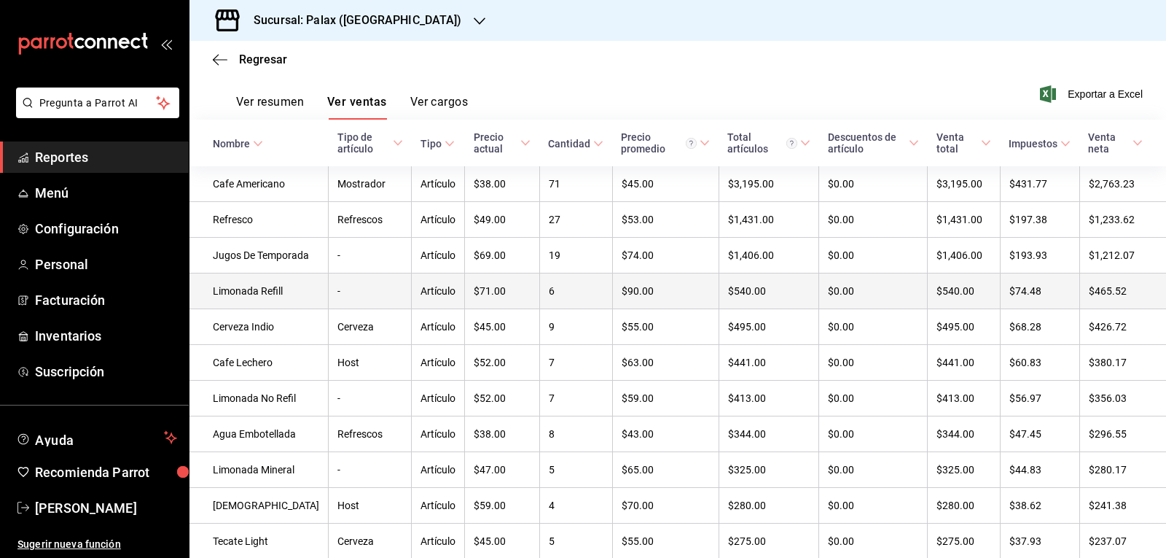
scroll to position [292, 0]
